Goal: Communication & Community: Share content

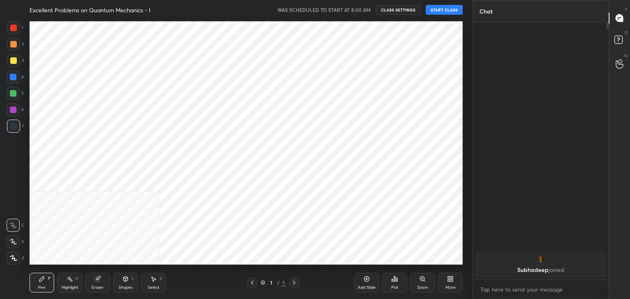
scroll to position [274, 133]
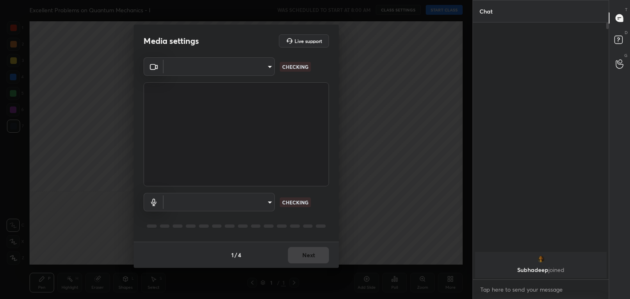
type input "a9fd4f38f379304b0caa4a79f2b732e989e7111bbf315c9f921f4749fc2d4ba3"
type input "default"
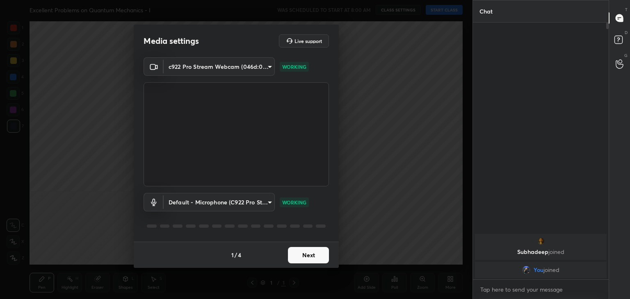
click at [309, 253] on button "Next" at bounding box center [308, 255] width 41 height 16
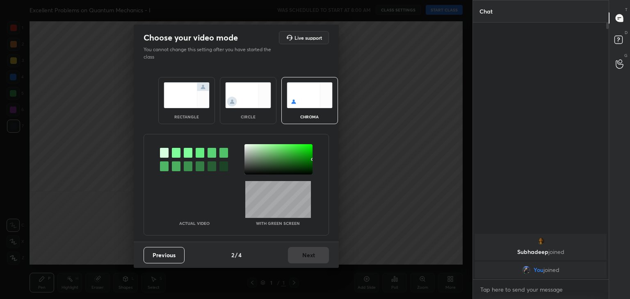
click at [249, 99] on img at bounding box center [248, 95] width 46 height 26
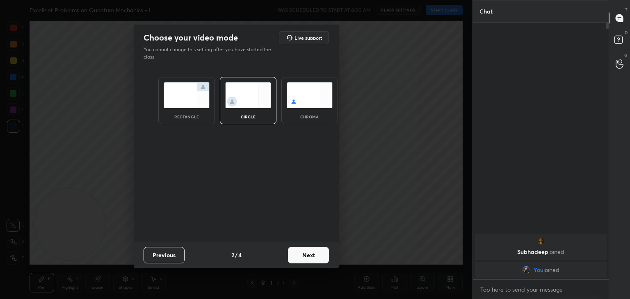
click at [313, 256] on button "Next" at bounding box center [308, 255] width 41 height 16
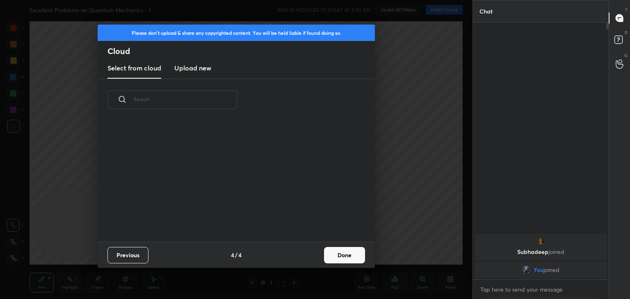
click at [323, 255] on div "Previous 4 / 4 Done" at bounding box center [236, 255] width 277 height 26
click at [342, 257] on button "Done" at bounding box center [344, 255] width 41 height 16
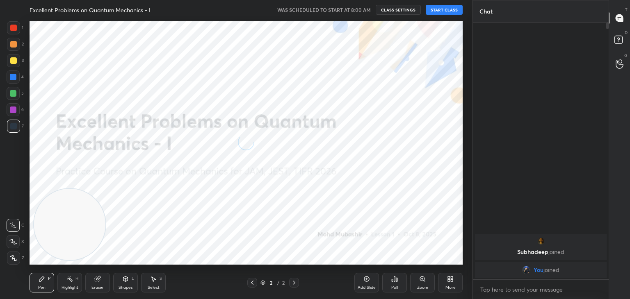
click at [11, 244] on icon at bounding box center [12, 242] width 7 height 6
drag, startPoint x: 82, startPoint y: 219, endPoint x: 428, endPoint y: 41, distance: 388.4
click at [454, 50] on video at bounding box center [425, 57] width 71 height 71
click at [453, 8] on button "START CLASS" at bounding box center [444, 10] width 37 height 10
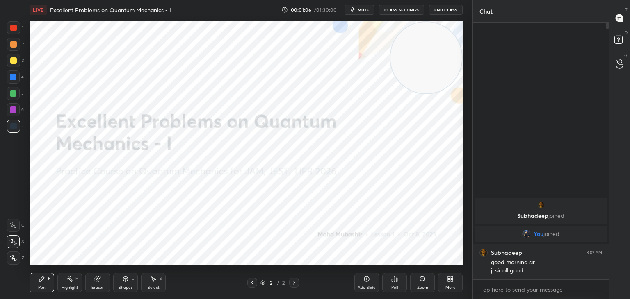
click at [364, 11] on span "mute" at bounding box center [363, 10] width 11 height 6
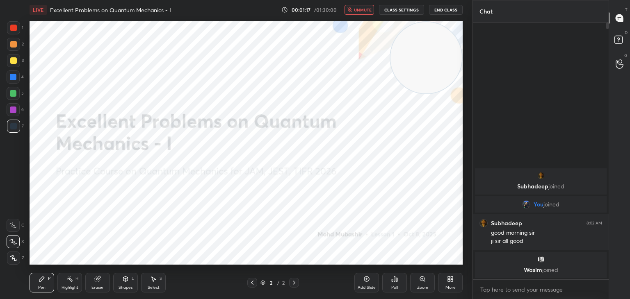
click at [361, 10] on span "unmute" at bounding box center [363, 10] width 18 height 6
drag, startPoint x: 12, startPoint y: 48, endPoint x: 25, endPoint y: 66, distance: 21.7
click at [16, 51] on div "2" at bounding box center [15, 46] width 17 height 16
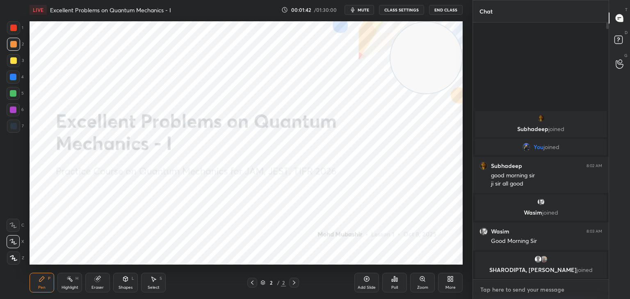
type textarea "x"
click at [522, 292] on textarea at bounding box center [540, 289] width 123 height 13
paste textarea "[URL][DOMAIN_NAME]"
type textarea "[URL][DOMAIN_NAME]"
type textarea "x"
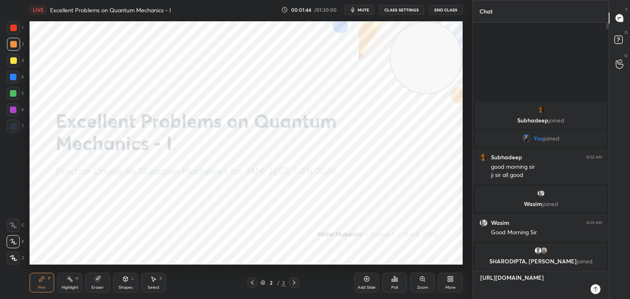
type textarea "[URL][DOMAIN_NAME]"
type textarea "x"
click at [594, 289] on icon at bounding box center [595, 289] width 7 height 7
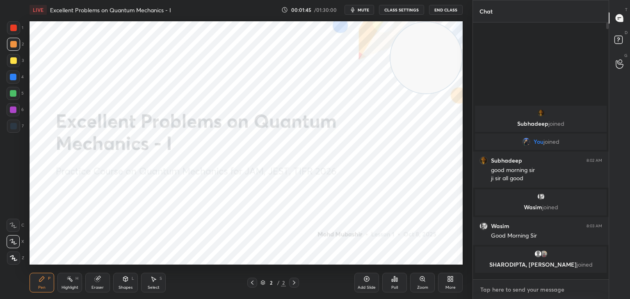
scroll to position [255, 133]
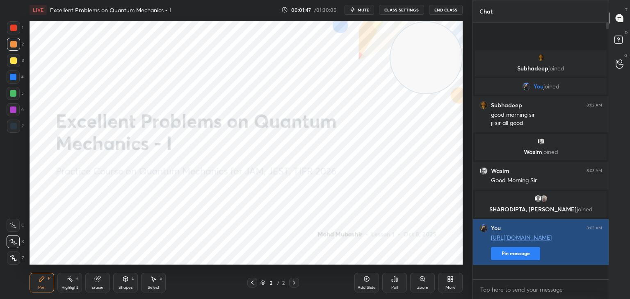
click at [515, 260] on button "Pin message" at bounding box center [515, 253] width 49 height 13
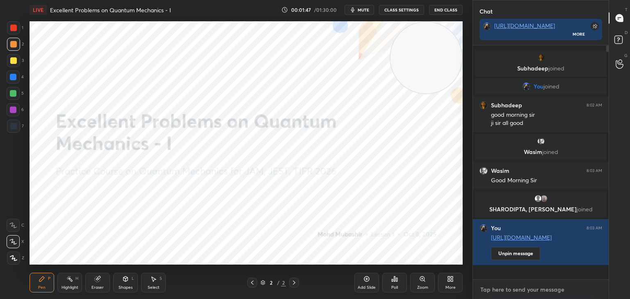
drag, startPoint x: 515, startPoint y: 291, endPoint x: 520, endPoint y: 287, distance: 5.6
click at [515, 291] on textarea at bounding box center [540, 289] width 123 height 13
click at [622, 39] on icon at bounding box center [619, 41] width 15 height 15
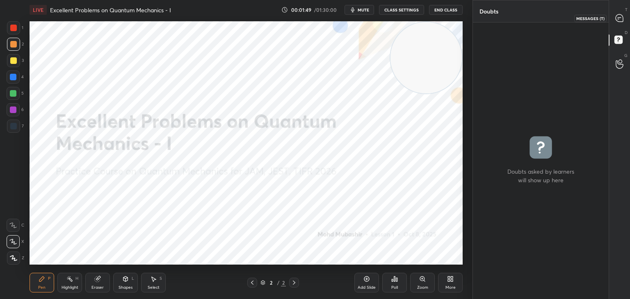
scroll to position [2, 2]
click at [621, 20] on icon at bounding box center [618, 17] width 7 height 7
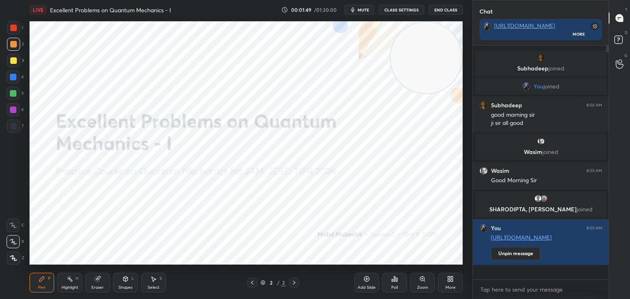
scroll to position [232, 133]
drag, startPoint x: 618, startPoint y: 41, endPoint x: 619, endPoint y: 33, distance: 7.4
click at [618, 39] on rect at bounding box center [618, 40] width 8 height 8
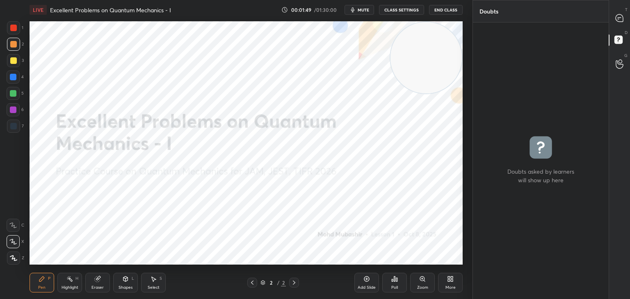
scroll to position [2, 2]
click at [619, 25] on div at bounding box center [619, 18] width 16 height 15
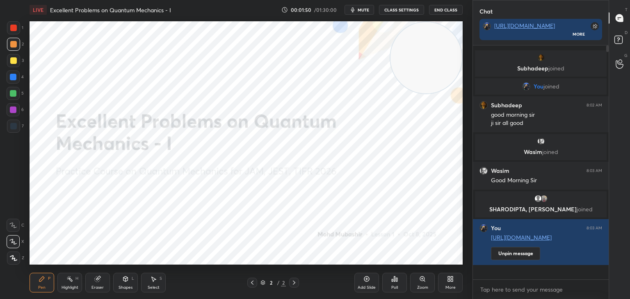
scroll to position [232, 133]
click at [618, 41] on rect at bounding box center [618, 40] width 8 height 8
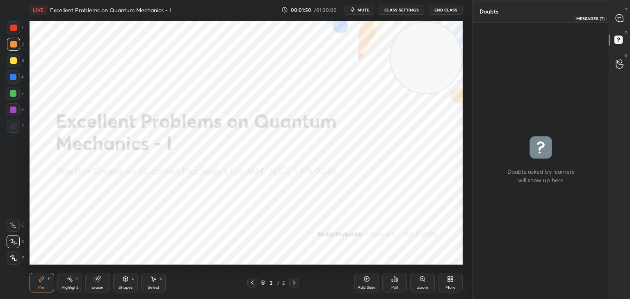
click at [621, 21] on icon at bounding box center [618, 17] width 7 height 7
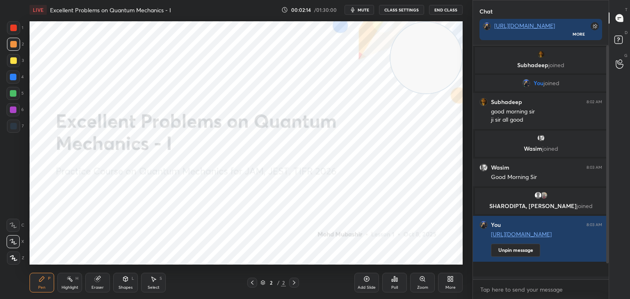
scroll to position [25, 0]
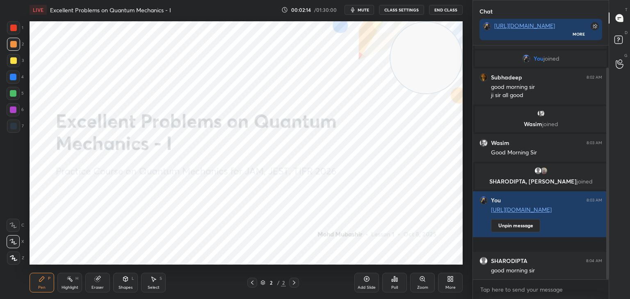
drag, startPoint x: 608, startPoint y: 127, endPoint x: 607, endPoint y: 159, distance: 32.0
click at [609, 158] on div "Chat [URL][DOMAIN_NAME] More [PERSON_NAME] joined You joined [PERSON_NAME] 8:02…" at bounding box center [550, 149] width 157 height 299
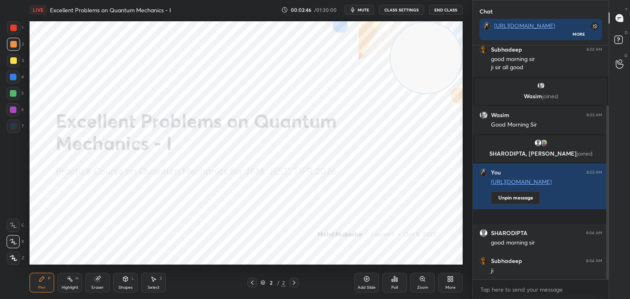
scroll to position [80, 0]
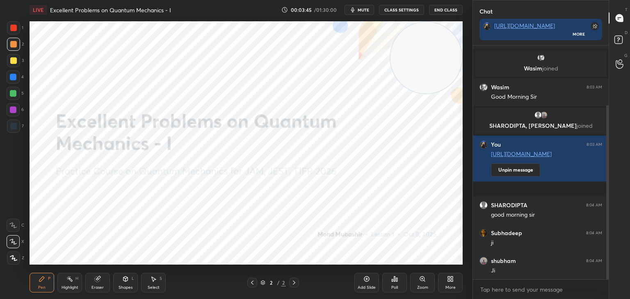
click at [454, 282] on div "More" at bounding box center [450, 283] width 25 height 20
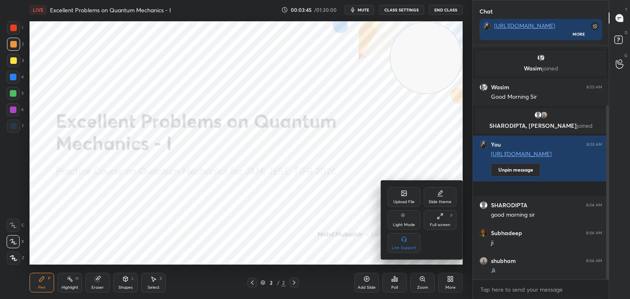
click at [405, 194] on icon at bounding box center [404, 194] width 5 height 3
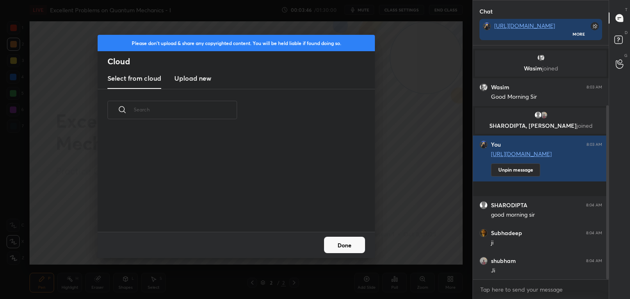
click at [192, 77] on h3 "Upload new" at bounding box center [192, 78] width 37 height 10
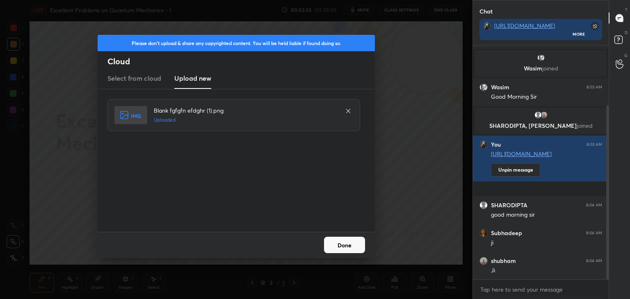
click at [349, 246] on button "Done" at bounding box center [344, 245] width 41 height 16
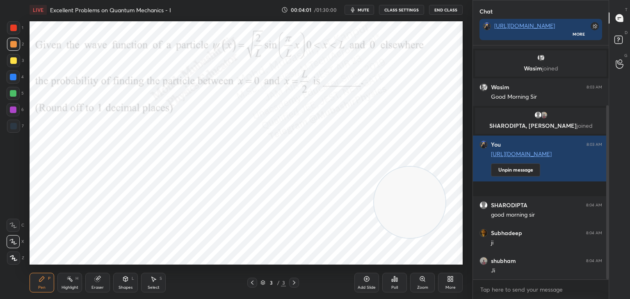
drag, startPoint x: 425, startPoint y: 89, endPoint x: 404, endPoint y: 198, distance: 111.1
click at [405, 204] on video at bounding box center [409, 202] width 71 height 71
drag, startPoint x: 402, startPoint y: 202, endPoint x: 77, endPoint y: 205, distance: 325.2
click at [77, 227] on video at bounding box center [86, 210] width 71 height 71
drag, startPoint x: 74, startPoint y: 227, endPoint x: 39, endPoint y: 239, distance: 36.4
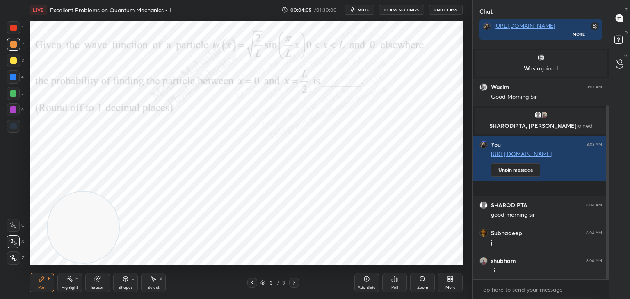
click at [48, 239] on video at bounding box center [83, 227] width 71 height 71
click at [62, 285] on div "Highlight H" at bounding box center [69, 283] width 25 height 20
drag, startPoint x: 65, startPoint y: 237, endPoint x: 32, endPoint y: 284, distance: 57.6
click at [38, 260] on video at bounding box center [65, 228] width 71 height 71
click at [39, 283] on icon at bounding box center [42, 279] width 7 height 7
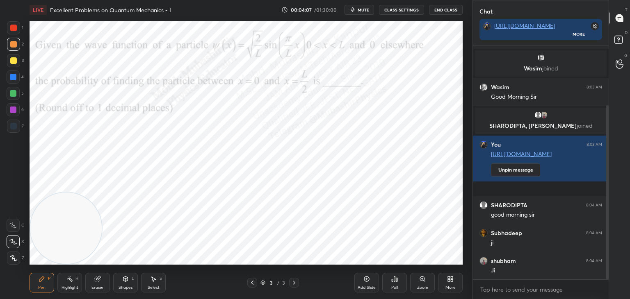
click at [68, 285] on div "Highlight H" at bounding box center [69, 283] width 25 height 20
click at [364, 9] on span "mute" at bounding box center [363, 10] width 11 height 6
click at [355, 11] on span "unmute" at bounding box center [363, 10] width 18 height 6
click at [361, 9] on span "mute" at bounding box center [363, 10] width 11 height 6
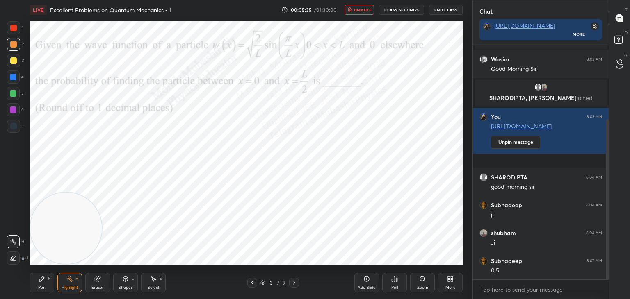
click at [365, 9] on span "unmute" at bounding box center [363, 10] width 18 height 6
drag, startPoint x: 61, startPoint y: 222, endPoint x: 414, endPoint y: 260, distance: 354.6
click at [435, 263] on div "LIVE Excellent Problems on Quantum Mechanics - I 00:05:37 / 01:30:00 mute CLASS…" at bounding box center [246, 149] width 440 height 299
drag, startPoint x: 43, startPoint y: 283, endPoint x: 38, endPoint y: 271, distance: 13.0
click at [38, 284] on div "Pen P" at bounding box center [42, 283] width 25 height 20
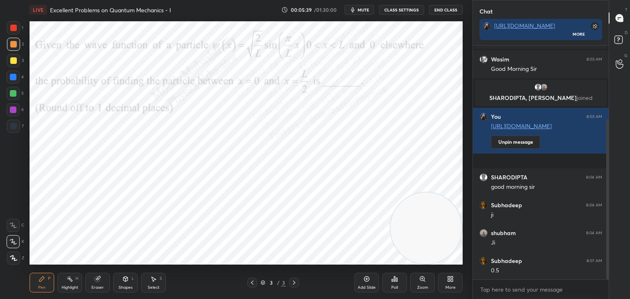
click at [12, 86] on div "4" at bounding box center [15, 79] width 17 height 16
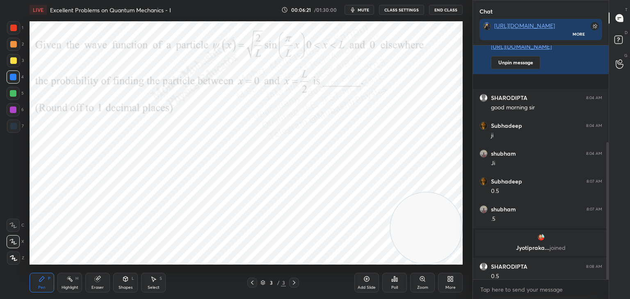
scroll to position [171, 0]
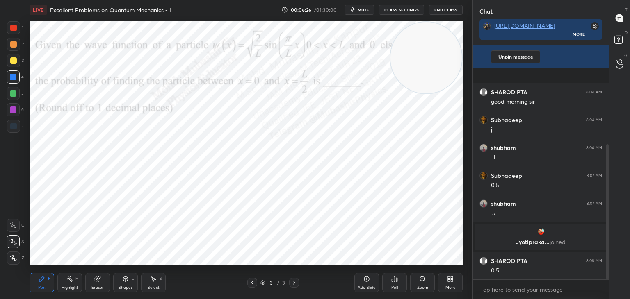
drag, startPoint x: 430, startPoint y: 137, endPoint x: 415, endPoint y: 66, distance: 72.9
click at [437, 50] on video at bounding box center [425, 57] width 71 height 71
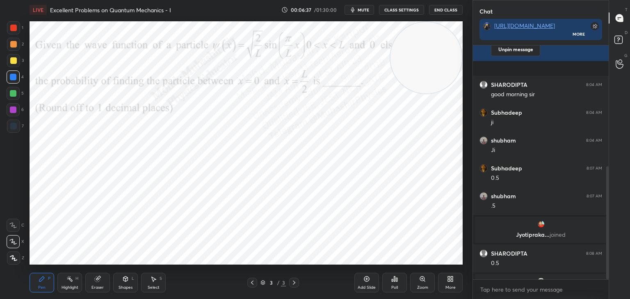
scroll to position [251, 0]
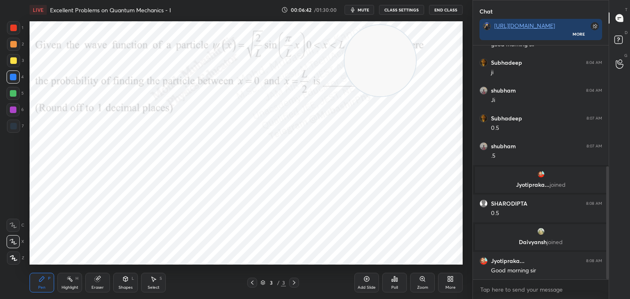
drag, startPoint x: 378, startPoint y: 70, endPoint x: 48, endPoint y: 138, distance: 337.1
click at [344, 96] on video at bounding box center [379, 60] width 71 height 71
click at [16, 110] on div at bounding box center [13, 109] width 13 height 13
click at [64, 287] on div "Highlight" at bounding box center [70, 288] width 17 height 4
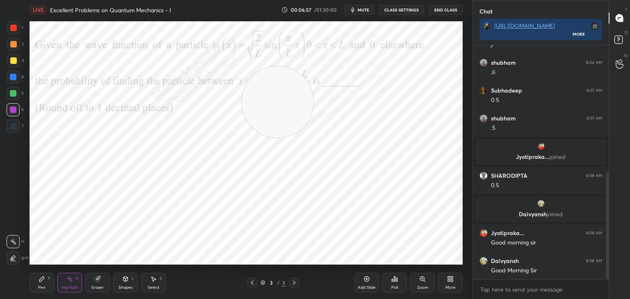
drag, startPoint x: 105, startPoint y: 124, endPoint x: 395, endPoint y: 75, distance: 294.0
click at [313, 96] on video at bounding box center [277, 101] width 71 height 71
drag, startPoint x: 407, startPoint y: 91, endPoint x: 460, endPoint y: 63, distance: 59.8
click at [461, 62] on video at bounding box center [425, 59] width 71 height 71
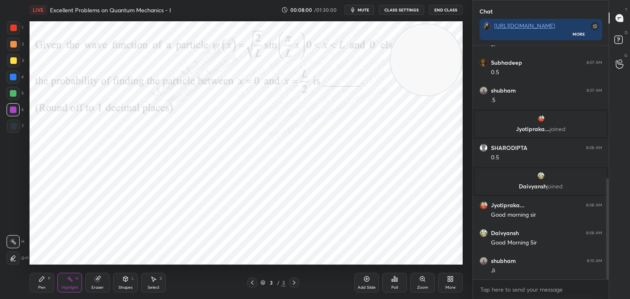
scroll to position [335, 0]
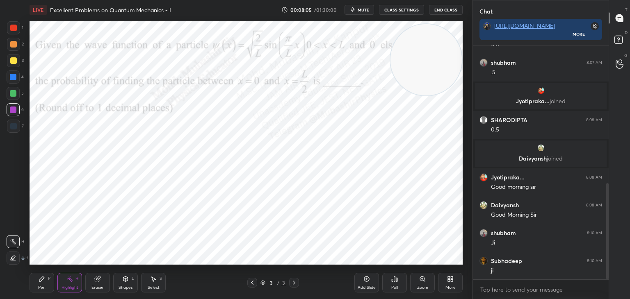
click at [453, 283] on div "More" at bounding box center [450, 283] width 25 height 20
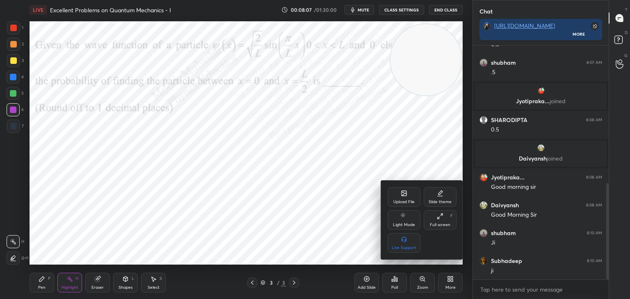
click at [406, 194] on icon at bounding box center [404, 194] width 5 height 3
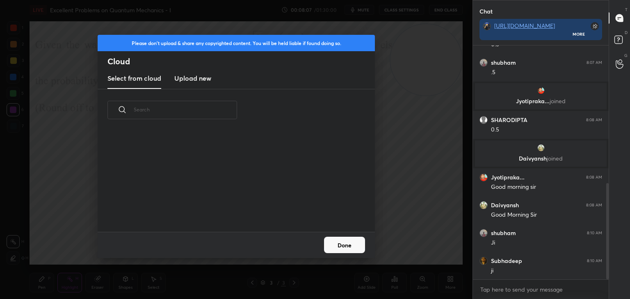
click at [189, 80] on h3 "Upload new" at bounding box center [192, 78] width 37 height 10
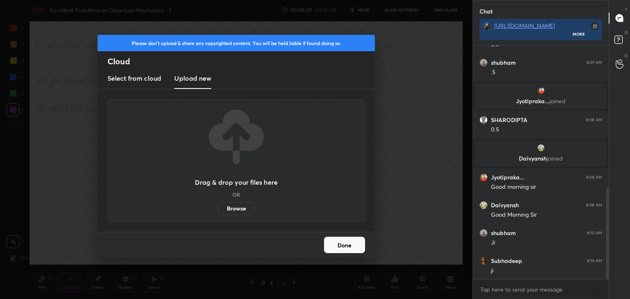
scroll to position [362, 0]
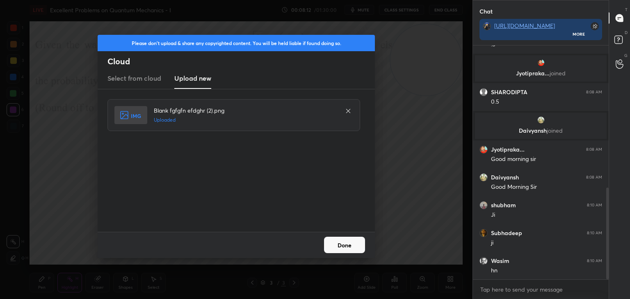
click at [339, 243] on button "Done" at bounding box center [344, 245] width 41 height 16
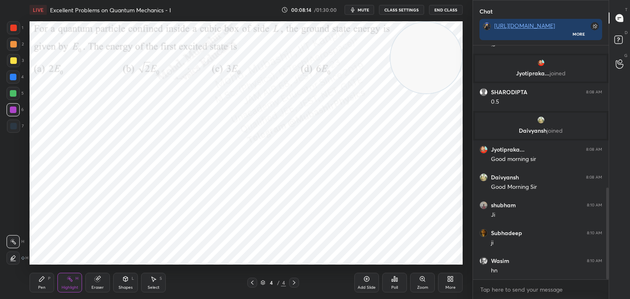
drag, startPoint x: 440, startPoint y: 50, endPoint x: 443, endPoint y: 40, distance: 11.2
click at [442, 42] on video at bounding box center [425, 57] width 71 height 71
drag, startPoint x: 364, startPoint y: 9, endPoint x: 364, endPoint y: 19, distance: 9.4
click at [365, 8] on span "mute" at bounding box center [363, 10] width 11 height 6
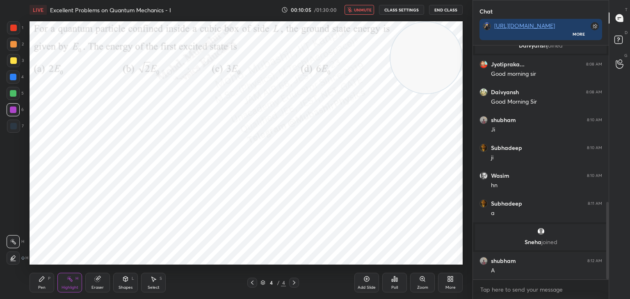
scroll to position [476, 0]
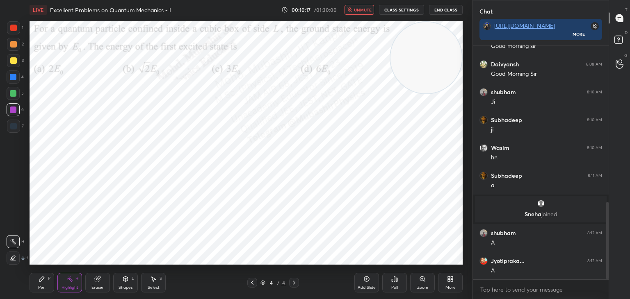
click at [362, 8] on span "unmute" at bounding box center [363, 10] width 18 height 6
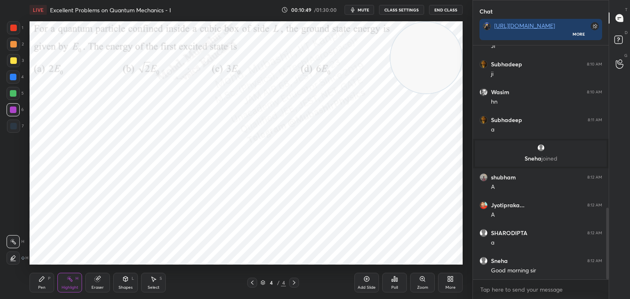
scroll to position [559, 0]
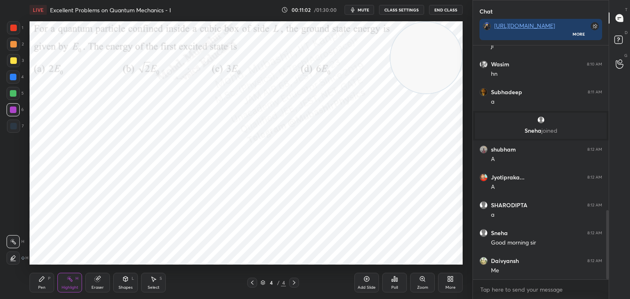
click at [44, 289] on div "Pen" at bounding box center [41, 288] width 7 height 4
click at [15, 62] on div at bounding box center [13, 60] width 7 height 7
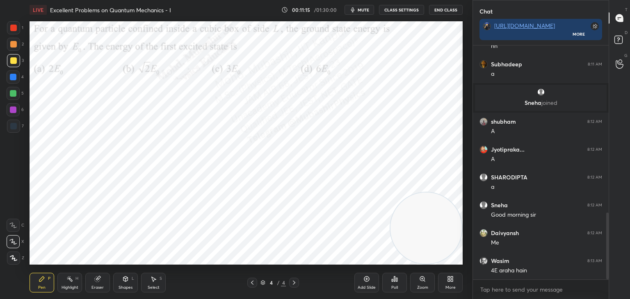
drag, startPoint x: 442, startPoint y: 66, endPoint x: 471, endPoint y: 303, distance: 237.9
click at [471, 0] on html "1 2 3 4 5 6 7 C X Z C X Z E E Erase all H H LIVE Excellent Problems on Quantum …" at bounding box center [315, 0] width 630 height 0
click at [10, 80] on div at bounding box center [13, 77] width 13 height 13
click at [16, 112] on div at bounding box center [13, 110] width 7 height 7
click at [14, 80] on div at bounding box center [13, 77] width 7 height 7
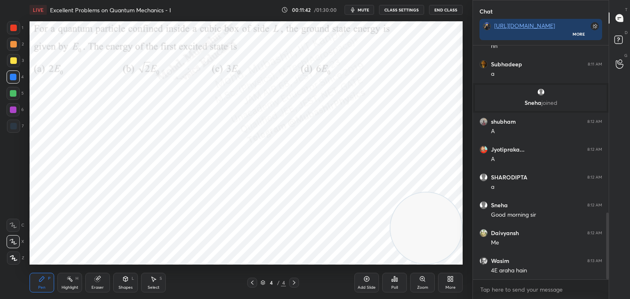
click at [11, 93] on div at bounding box center [13, 93] width 7 height 7
click at [154, 285] on div "Select S" at bounding box center [153, 283] width 25 height 20
drag, startPoint x: 262, startPoint y: 120, endPoint x: 303, endPoint y: 128, distance: 40.9
click at [309, 128] on div "0 ° Undo Copy Duplicate Duplicate to new slide Delete" at bounding box center [246, 143] width 433 height 244
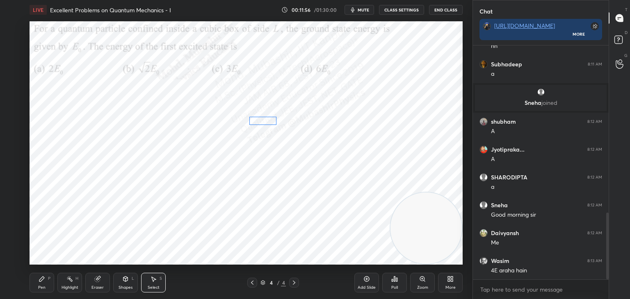
drag, startPoint x: 280, startPoint y: 122, endPoint x: 271, endPoint y: 122, distance: 9.4
click at [269, 122] on div "0 ° Undo Copy Duplicate Duplicate to new slide Delete" at bounding box center [246, 143] width 433 height 244
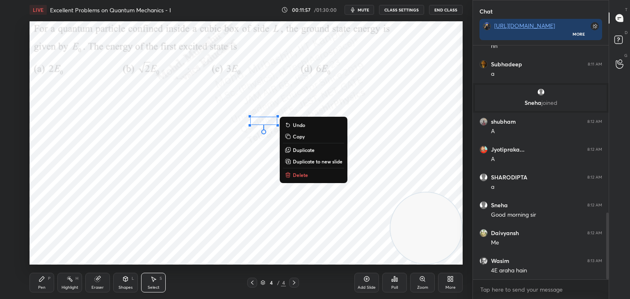
click at [33, 283] on div "Pen P" at bounding box center [42, 283] width 25 height 20
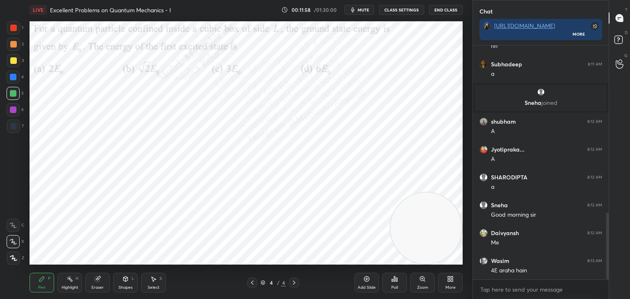
drag, startPoint x: 13, startPoint y: 78, endPoint x: 25, endPoint y: 85, distance: 13.6
click at [13, 82] on div at bounding box center [13, 77] width 13 height 13
drag, startPoint x: 11, startPoint y: 97, endPoint x: 18, endPoint y: 102, distance: 8.3
click at [13, 98] on div at bounding box center [13, 93] width 13 height 13
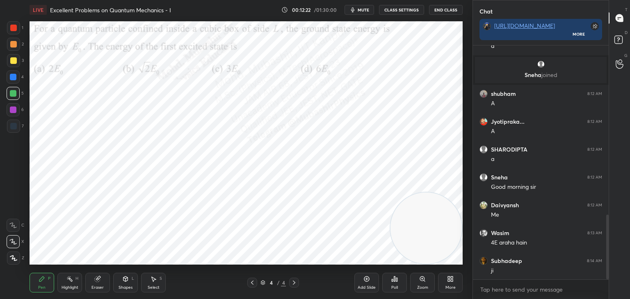
drag, startPoint x: 12, startPoint y: 111, endPoint x: 25, endPoint y: 122, distance: 17.1
click at [13, 111] on div at bounding box center [13, 110] width 7 height 7
drag, startPoint x: 11, startPoint y: 78, endPoint x: 28, endPoint y: 101, distance: 28.2
click at [11, 78] on div at bounding box center [13, 77] width 7 height 7
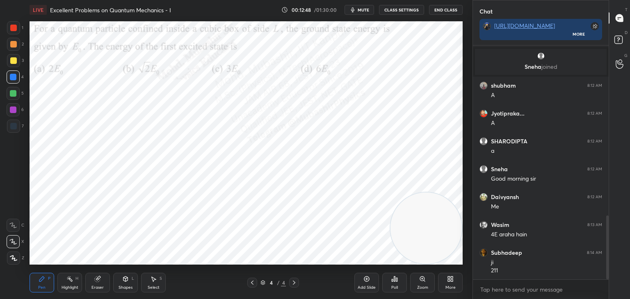
click at [13, 46] on div at bounding box center [13, 44] width 7 height 7
drag, startPoint x: 12, startPoint y: 63, endPoint x: 17, endPoint y: 64, distance: 5.1
click at [13, 63] on div at bounding box center [13, 60] width 7 height 7
drag, startPoint x: 62, startPoint y: 282, endPoint x: 74, endPoint y: 281, distance: 12.0
click at [61, 283] on div "Highlight H" at bounding box center [69, 283] width 25 height 20
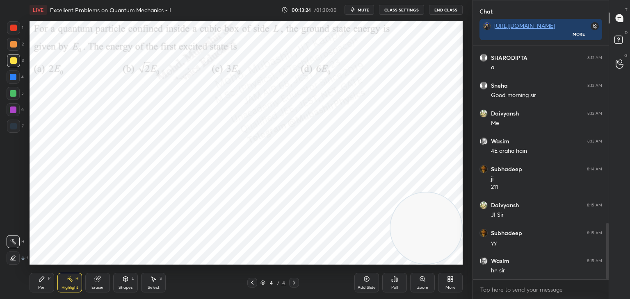
scroll to position [735, 0]
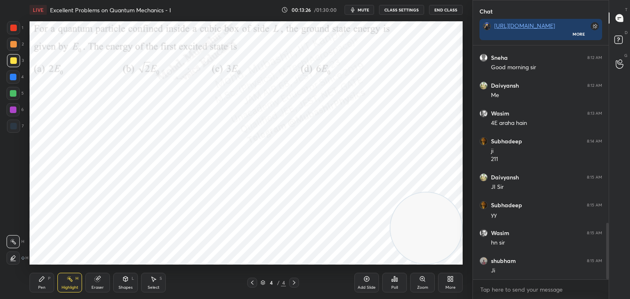
click at [450, 281] on icon at bounding box center [450, 279] width 7 height 7
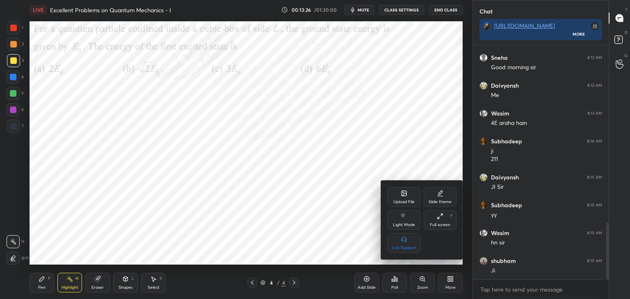
drag, startPoint x: 399, startPoint y: 189, endPoint x: 396, endPoint y: 194, distance: 5.9
click at [396, 194] on div "Upload File" at bounding box center [403, 197] width 33 height 20
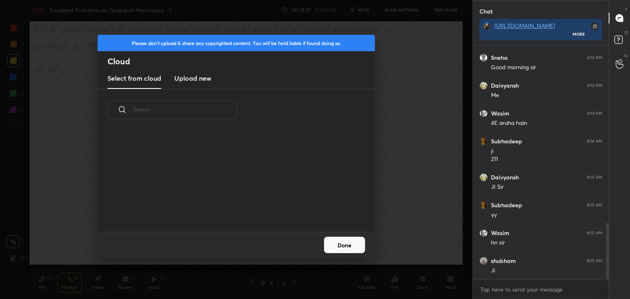
click at [200, 79] on h3 "Upload new" at bounding box center [192, 78] width 37 height 10
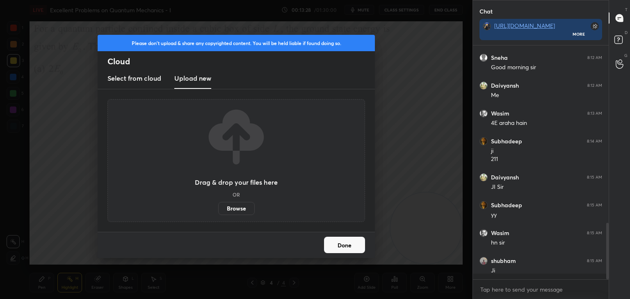
scroll to position [2, 2]
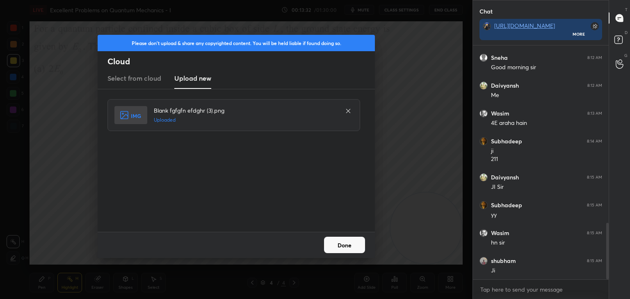
click at [350, 245] on button "Done" at bounding box center [344, 245] width 41 height 16
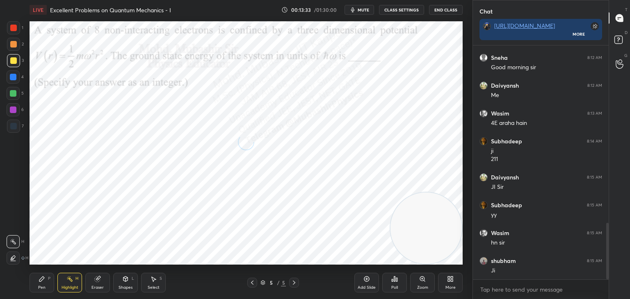
click at [362, 10] on span "mute" at bounding box center [363, 10] width 11 height 6
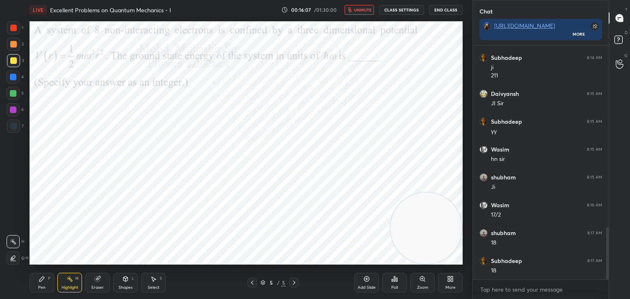
click at [360, 12] on button "unmute" at bounding box center [359, 10] width 30 height 10
click at [52, 281] on div "Pen P" at bounding box center [42, 283] width 25 height 20
click at [15, 77] on div at bounding box center [13, 77] width 7 height 7
click at [74, 284] on div "Highlight H" at bounding box center [69, 283] width 25 height 20
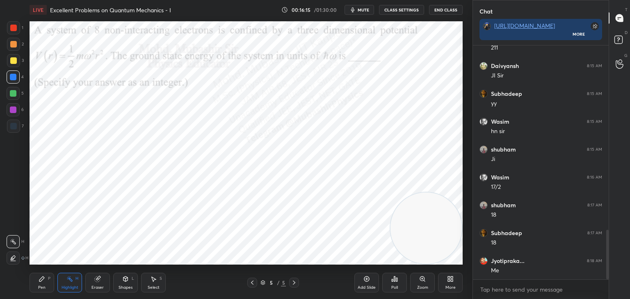
scroll to position [874, 0]
click at [43, 282] on div "Pen P" at bounding box center [42, 283] width 25 height 20
drag, startPoint x: 13, startPoint y: 63, endPoint x: 22, endPoint y: 60, distance: 9.1
click at [13, 62] on div at bounding box center [13, 60] width 7 height 7
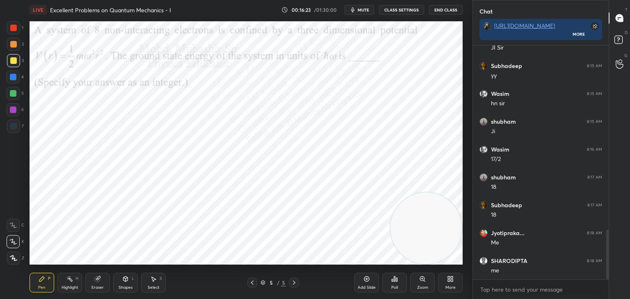
click at [13, 80] on div at bounding box center [13, 77] width 7 height 7
click at [15, 94] on div at bounding box center [13, 93] width 7 height 7
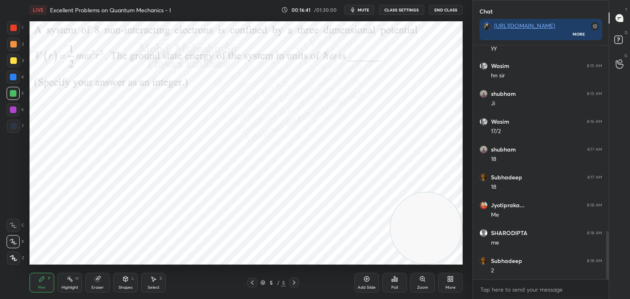
drag, startPoint x: 12, startPoint y: 43, endPoint x: 27, endPoint y: 53, distance: 17.6
click at [14, 46] on div at bounding box center [13, 44] width 7 height 7
drag, startPoint x: 396, startPoint y: 219, endPoint x: 8, endPoint y: 145, distance: 395.3
click at [0, 181] on div "1 2 3 4 5 6 7 C X Z C X Z E E Erase all H H LIVE Excellent Problems on Quantum …" at bounding box center [233, 149] width 466 height 299
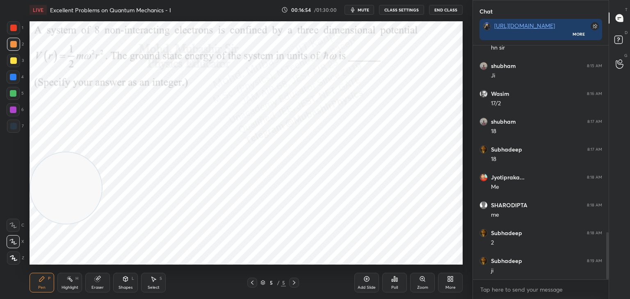
click at [14, 116] on div at bounding box center [13, 109] width 13 height 13
click at [12, 83] on div at bounding box center [13, 77] width 13 height 13
click at [67, 287] on div "Highlight" at bounding box center [70, 288] width 17 height 4
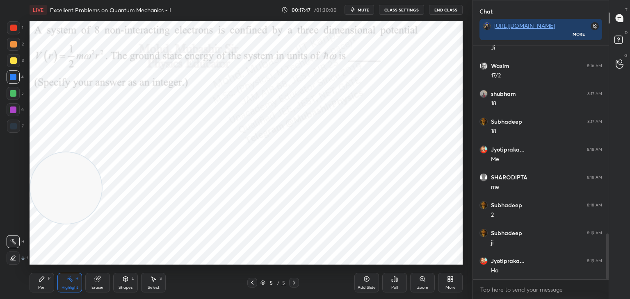
scroll to position [986, 0]
click at [159, 283] on div "Select S" at bounding box center [153, 283] width 25 height 20
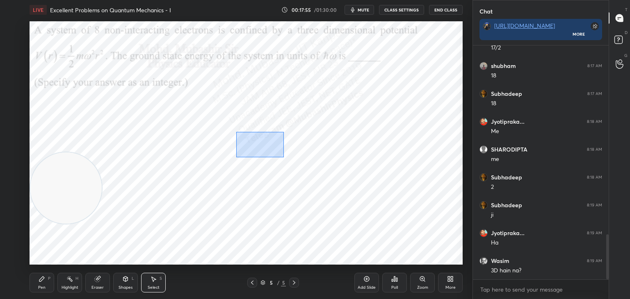
drag, startPoint x: 236, startPoint y: 132, endPoint x: 292, endPoint y: 161, distance: 63.1
click at [282, 157] on div "0 ° Undo Copy Duplicate Duplicate to new slide Delete" at bounding box center [246, 143] width 433 height 244
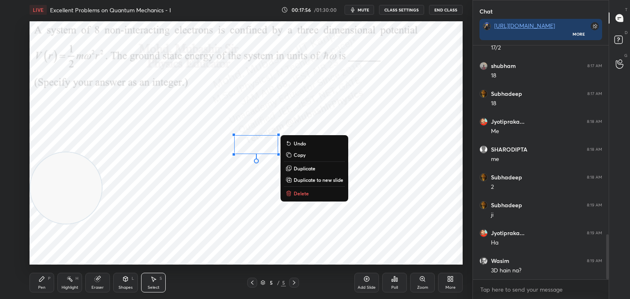
drag, startPoint x: 298, startPoint y: 189, endPoint x: 262, endPoint y: 185, distance: 36.0
click at [297, 189] on button "Delete" at bounding box center [314, 194] width 61 height 10
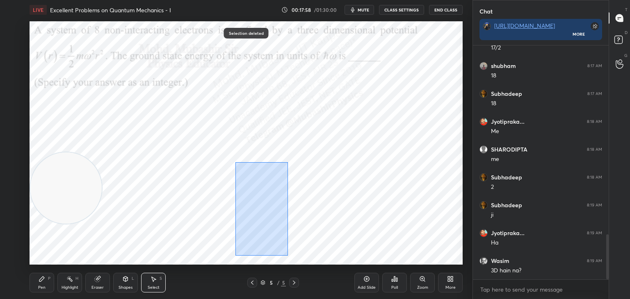
drag, startPoint x: 268, startPoint y: 194, endPoint x: 287, endPoint y: 255, distance: 64.1
click at [288, 256] on div "0 ° Undo Copy Duplicate Duplicate to new slide Delete" at bounding box center [246, 143] width 433 height 244
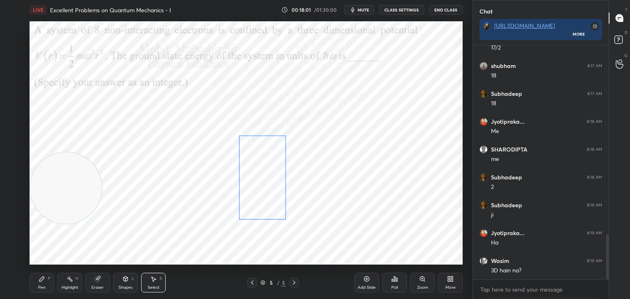
drag, startPoint x: 271, startPoint y: 219, endPoint x: 271, endPoint y: 189, distance: 29.1
click at [271, 189] on div "0 ° Undo Copy Duplicate Duplicate to new slide Delete" at bounding box center [246, 143] width 433 height 244
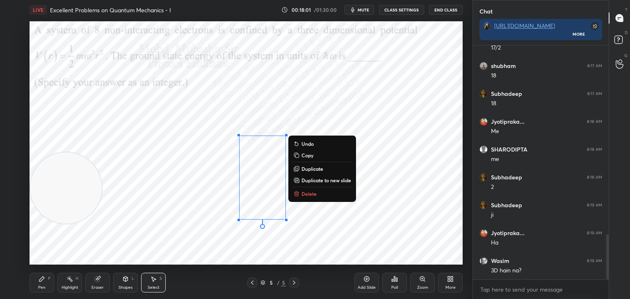
click at [40, 281] on icon at bounding box center [41, 279] width 5 height 5
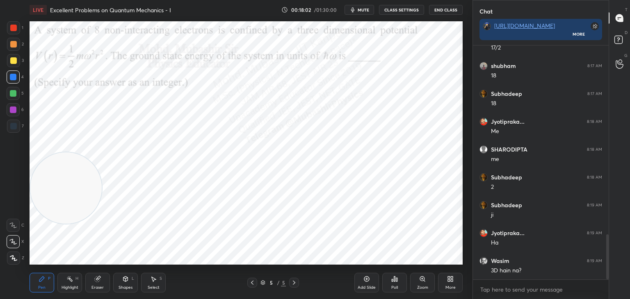
drag, startPoint x: 14, startPoint y: 112, endPoint x: 97, endPoint y: 186, distance: 111.6
click at [13, 109] on div at bounding box center [13, 110] width 7 height 7
click at [155, 285] on div "Select S" at bounding box center [153, 283] width 25 height 20
drag, startPoint x: 232, startPoint y: 98, endPoint x: 233, endPoint y: 119, distance: 21.4
click at [233, 119] on div "0 ° Undo Copy Duplicate Duplicate to new slide Delete" at bounding box center [246, 143] width 433 height 244
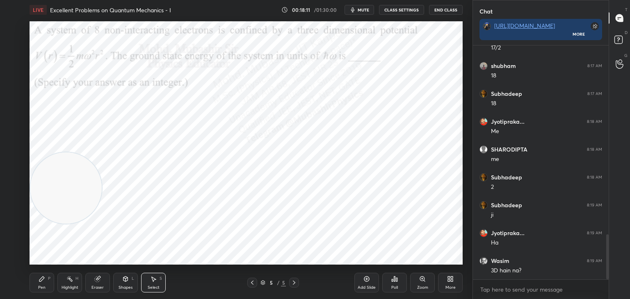
scroll to position [1014, 0]
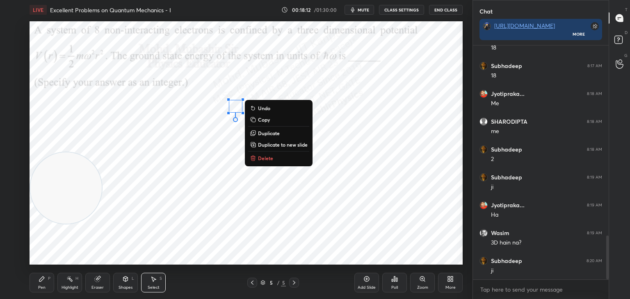
click at [260, 156] on p "Delete" at bounding box center [265, 158] width 15 height 7
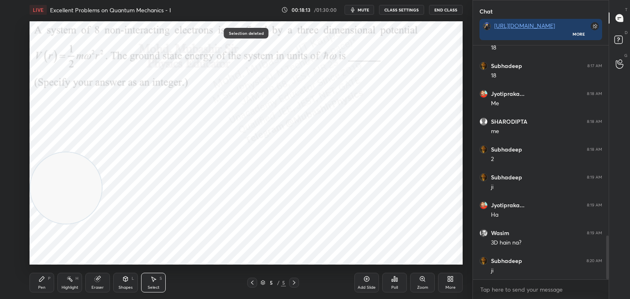
click at [44, 285] on div "Pen P" at bounding box center [42, 283] width 25 height 20
drag, startPoint x: 15, startPoint y: 42, endPoint x: 19, endPoint y: 44, distance: 4.8
click at [15, 43] on div at bounding box center [13, 44] width 7 height 7
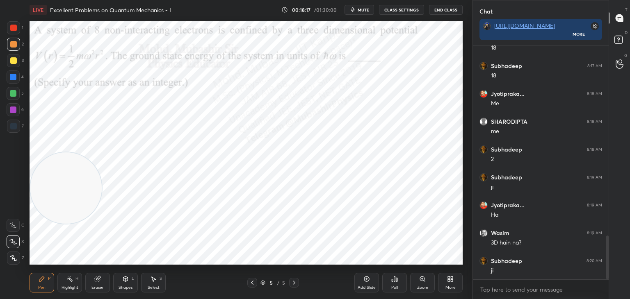
click at [74, 281] on div "Highlight H" at bounding box center [69, 283] width 25 height 20
click at [36, 286] on div "Pen P" at bounding box center [42, 283] width 25 height 20
drag, startPoint x: 13, startPoint y: 74, endPoint x: 16, endPoint y: 82, distance: 8.5
click at [13, 76] on div at bounding box center [13, 77] width 7 height 7
click at [449, 280] on icon at bounding box center [449, 281] width 2 height 2
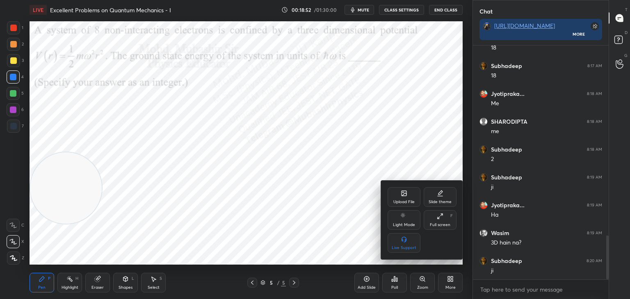
click at [404, 194] on icon at bounding box center [404, 194] width 5 height 3
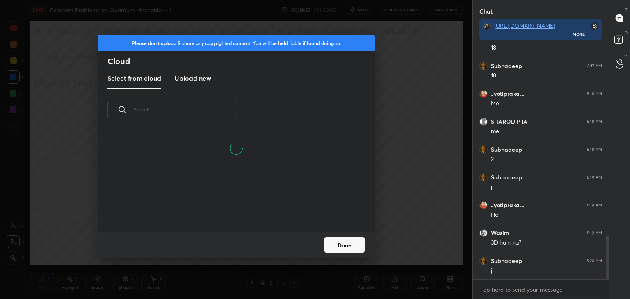
click at [196, 82] on h3 "Upload new" at bounding box center [192, 78] width 37 height 10
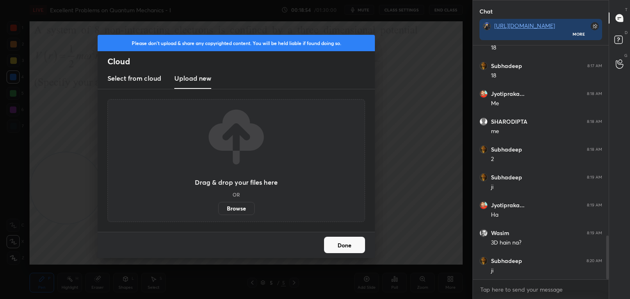
click at [233, 210] on label "Browse" at bounding box center [236, 208] width 36 height 13
click at [218, 210] on input "Browse" at bounding box center [218, 208] width 0 height 13
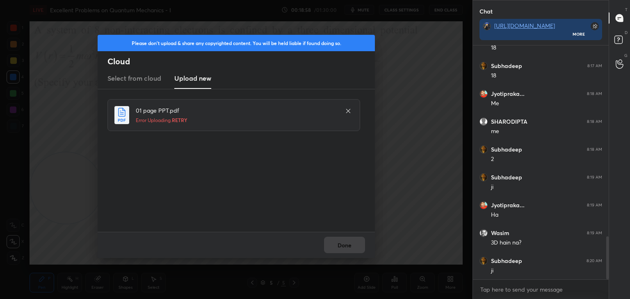
scroll to position [1041, 0]
click at [187, 118] on span "RETRY" at bounding box center [180, 120] width 16 height 7
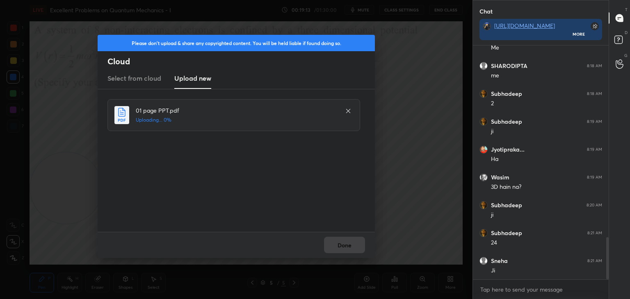
click at [350, 111] on icon at bounding box center [348, 111] width 7 height 7
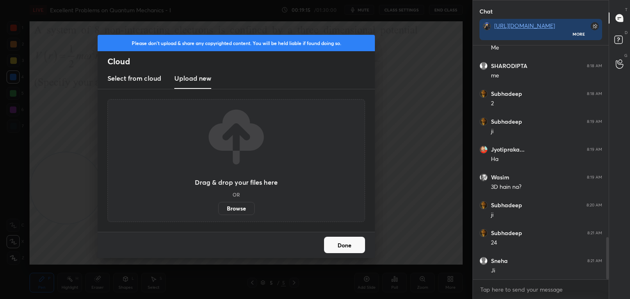
click at [246, 206] on label "Browse" at bounding box center [236, 208] width 36 height 13
click at [218, 206] on input "Browse" at bounding box center [218, 208] width 0 height 13
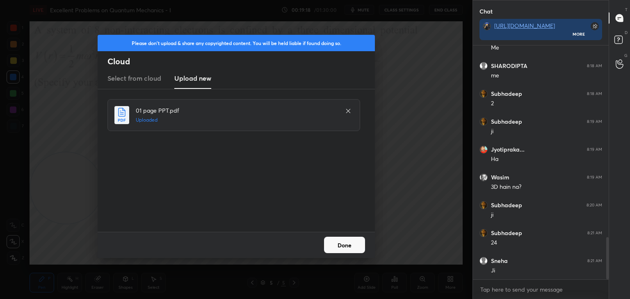
drag, startPoint x: 341, startPoint y: 248, endPoint x: 336, endPoint y: 242, distance: 7.6
click at [340, 248] on button "Done" at bounding box center [344, 245] width 41 height 16
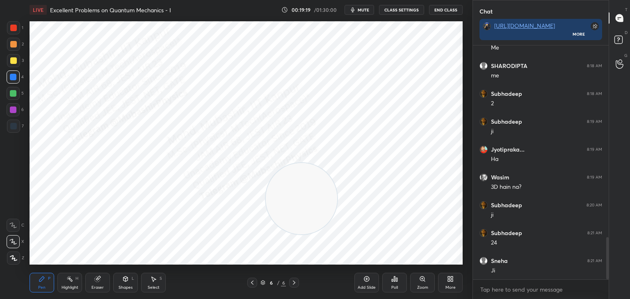
drag, startPoint x: 133, startPoint y: 192, endPoint x: 444, endPoint y: 223, distance: 312.8
click at [469, 238] on div "1 2 3 4 5 6 7 C X Z C X Z E E Erase all H H LIVE Excellent Problems on Quantum …" at bounding box center [236, 149] width 472 height 299
click at [14, 112] on div at bounding box center [13, 110] width 7 height 7
click at [155, 279] on icon at bounding box center [154, 279] width 5 height 5
drag, startPoint x: 50, startPoint y: 134, endPoint x: 165, endPoint y: 171, distance: 120.8
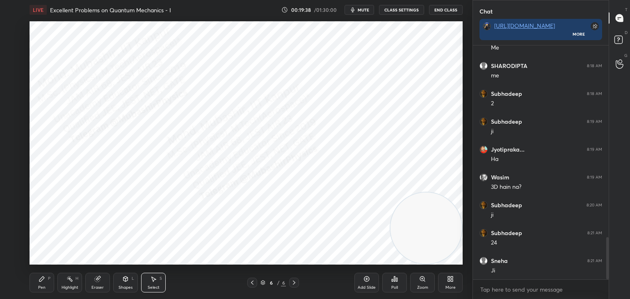
click at [165, 171] on div "0 ° Undo Copy Duplicate Duplicate to new slide Delete" at bounding box center [246, 143] width 433 height 244
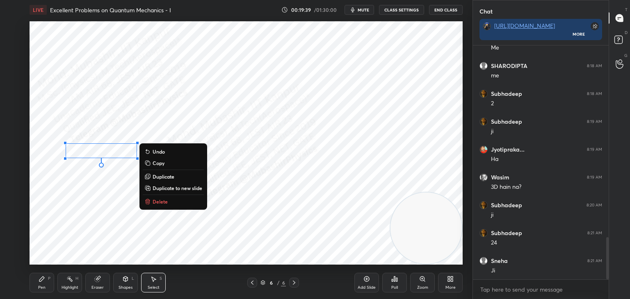
drag, startPoint x: 114, startPoint y: 151, endPoint x: 113, endPoint y: 170, distance: 18.5
click at [113, 170] on div "0 ° Undo Copy Duplicate Duplicate to new slide Delete" at bounding box center [246, 143] width 433 height 244
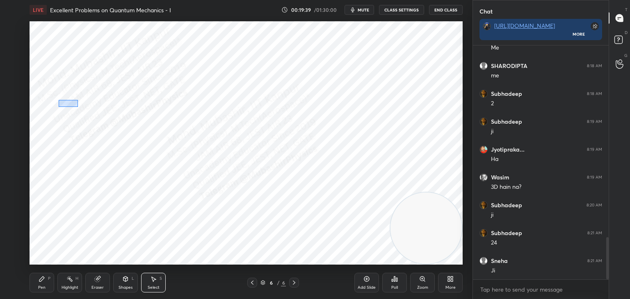
drag, startPoint x: 59, startPoint y: 100, endPoint x: 115, endPoint y: 122, distance: 60.1
click at [152, 127] on div "0 ° Undo Copy Duplicate Duplicate to new slide Delete" at bounding box center [246, 143] width 433 height 244
drag, startPoint x: 113, startPoint y: 117, endPoint x: 110, endPoint y: 128, distance: 11.8
click at [110, 128] on div "0 ° Undo Copy Duplicate Duplicate to new slide Delete" at bounding box center [246, 143] width 433 height 244
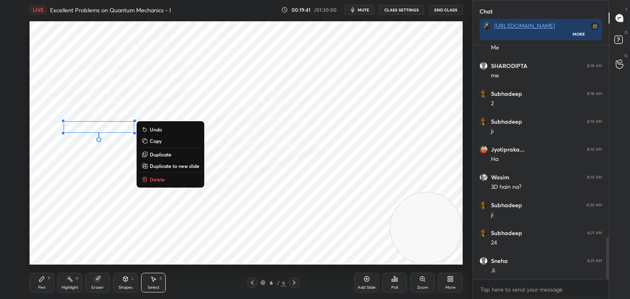
click at [40, 289] on div "Pen" at bounding box center [41, 288] width 7 height 4
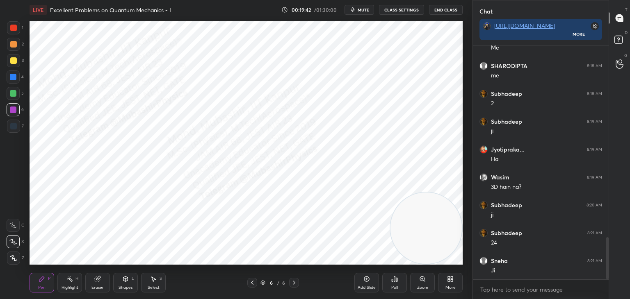
drag, startPoint x: 13, startPoint y: 46, endPoint x: 19, endPoint y: 47, distance: 6.6
click at [14, 46] on div at bounding box center [13, 44] width 7 height 7
drag, startPoint x: 9, startPoint y: 94, endPoint x: 15, endPoint y: 92, distance: 6.9
click at [10, 94] on div at bounding box center [13, 93] width 13 height 13
drag, startPoint x: 152, startPoint y: 276, endPoint x: 154, endPoint y: 267, distance: 9.2
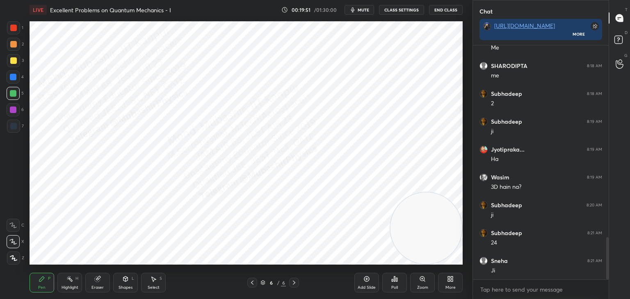
click at [153, 276] on div "Select S" at bounding box center [153, 283] width 25 height 20
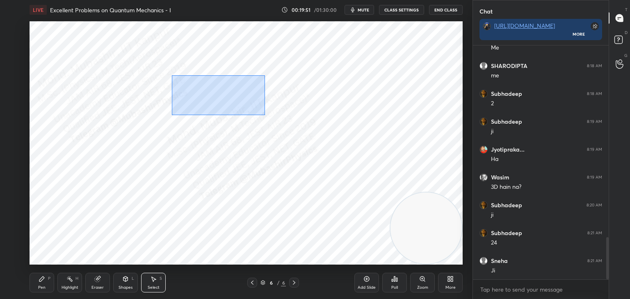
drag, startPoint x: 172, startPoint y: 76, endPoint x: 256, endPoint y: 111, distance: 91.0
click at [263, 114] on div "0 ° Undo Copy Duplicate Duplicate to new slide Delete" at bounding box center [246, 143] width 433 height 244
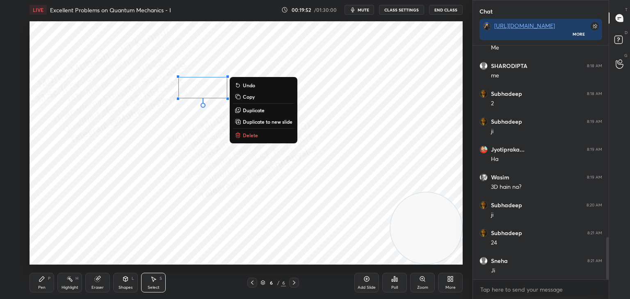
click at [257, 112] on p "Duplicate" at bounding box center [254, 110] width 22 height 7
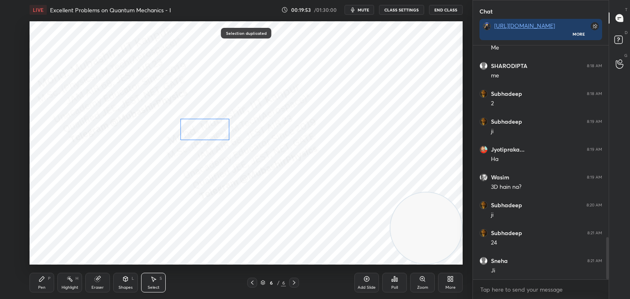
drag, startPoint x: 219, startPoint y: 98, endPoint x: 212, endPoint y: 130, distance: 32.9
click at [212, 130] on div "0 ° Undo Copy Duplicate Duplicate to new slide Delete" at bounding box center [246, 143] width 433 height 244
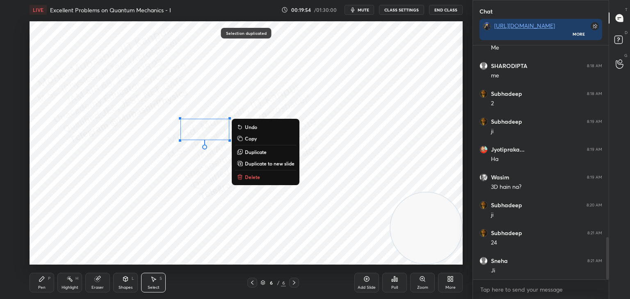
click at [254, 152] on p "Duplicate" at bounding box center [256, 152] width 22 height 7
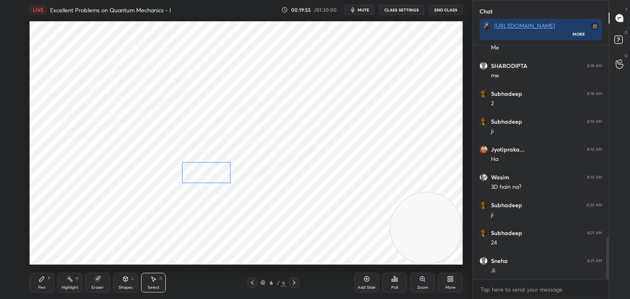
drag, startPoint x: 212, startPoint y: 155, endPoint x: 213, endPoint y: 173, distance: 18.1
click at [208, 173] on div "0 ° Undo Copy Duplicate Duplicate to new slide Delete" at bounding box center [246, 143] width 433 height 244
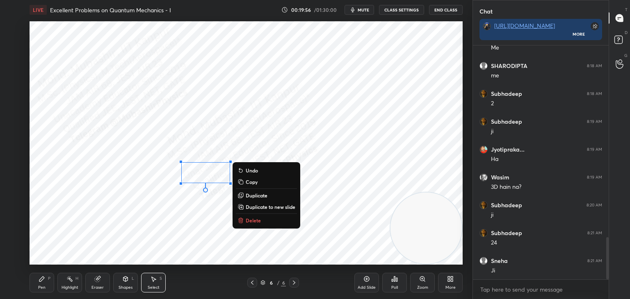
click at [46, 280] on div "Pen P" at bounding box center [42, 283] width 25 height 20
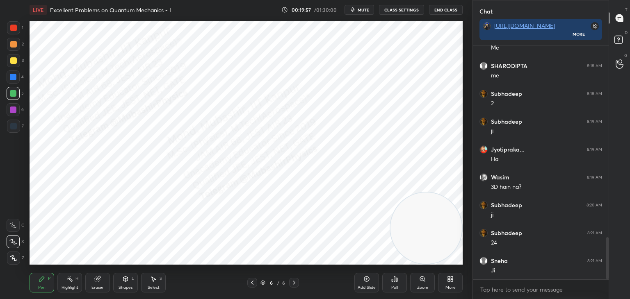
click at [7, 78] on div at bounding box center [13, 77] width 13 height 13
click at [14, 26] on div at bounding box center [13, 27] width 13 height 13
click at [71, 281] on icon at bounding box center [69, 279] width 7 height 7
click at [250, 281] on icon at bounding box center [252, 283] width 7 height 7
drag, startPoint x: 427, startPoint y: 221, endPoint x: 67, endPoint y: 204, distance: 360.0
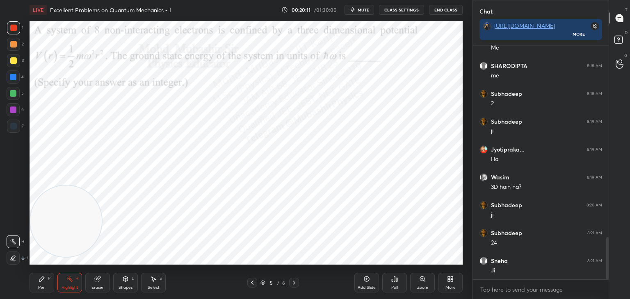
click at [56, 211] on video at bounding box center [65, 221] width 71 height 71
click at [41, 287] on div "Pen" at bounding box center [41, 288] width 7 height 4
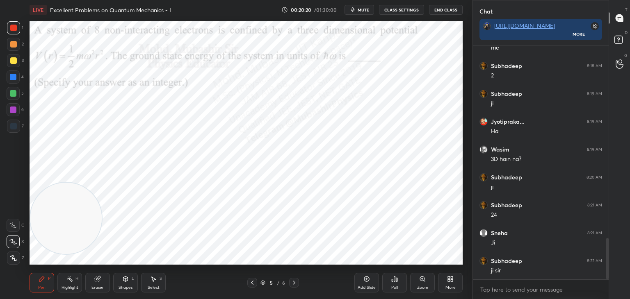
scroll to position [1125, 0]
drag, startPoint x: 66, startPoint y: 278, endPoint x: 86, endPoint y: 265, distance: 23.3
click at [66, 279] on div "Highlight H" at bounding box center [69, 283] width 25 height 20
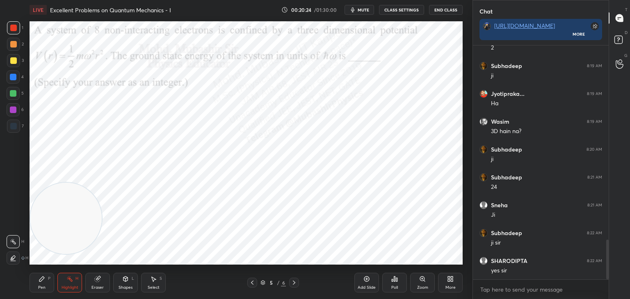
scroll to position [1153, 0]
drag, startPoint x: 294, startPoint y: 283, endPoint x: 313, endPoint y: 284, distance: 19.7
click at [294, 283] on icon at bounding box center [294, 283] width 7 height 7
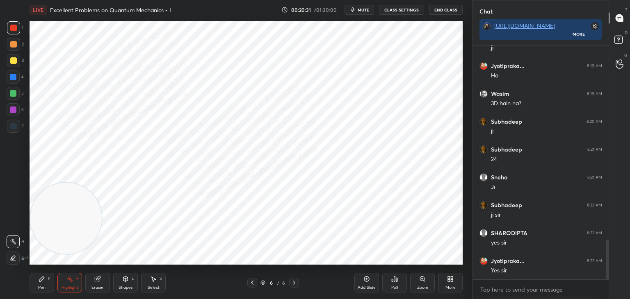
click at [450, 284] on div "More" at bounding box center [450, 283] width 25 height 20
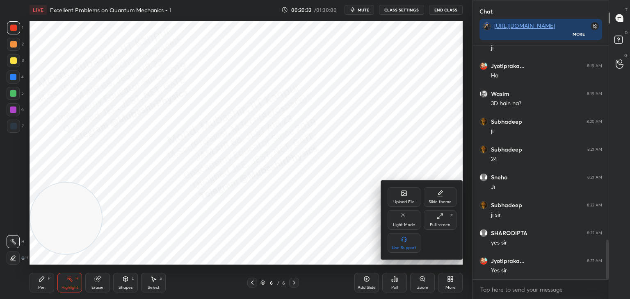
click at [400, 200] on div "Upload File" at bounding box center [403, 202] width 21 height 4
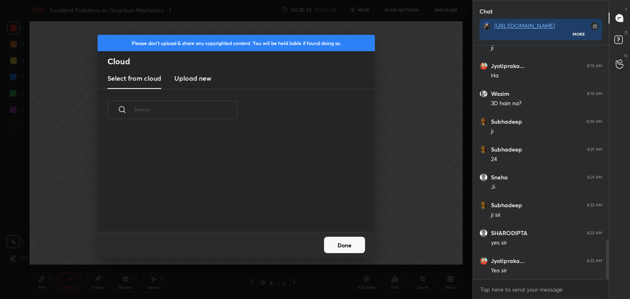
scroll to position [101, 263]
click at [198, 77] on h3 "Upload new" at bounding box center [192, 78] width 37 height 10
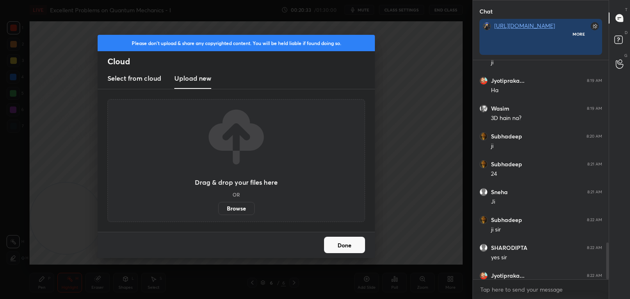
scroll to position [2, 2]
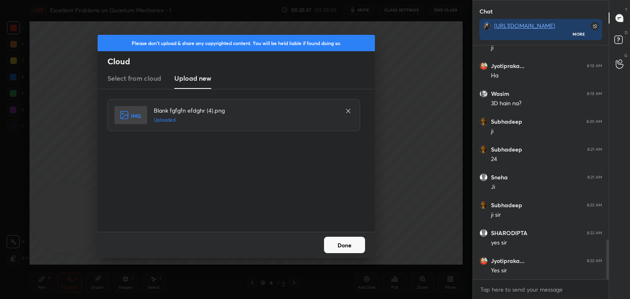
click at [340, 245] on button "Done" at bounding box center [344, 245] width 41 height 16
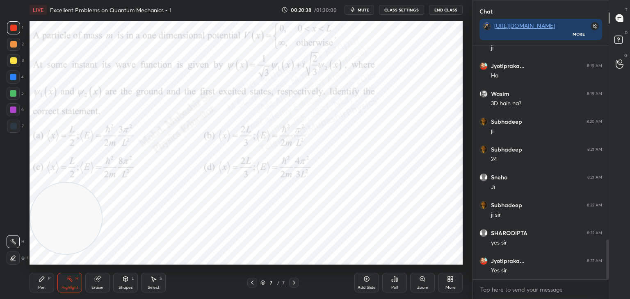
click at [362, 13] on button "mute" at bounding box center [359, 10] width 30 height 10
drag, startPoint x: 69, startPoint y: 213, endPoint x: 467, endPoint y: 53, distance: 429.4
click at [467, 53] on div "1 2 3 4 5 6 7 C X Z C X Z E E Erase all H H LIVE Excellent Problems on Quantum …" at bounding box center [236, 149] width 472 height 299
click at [440, 55] on video at bounding box center [425, 59] width 71 height 71
click at [359, 6] on button "unmute" at bounding box center [359, 10] width 30 height 10
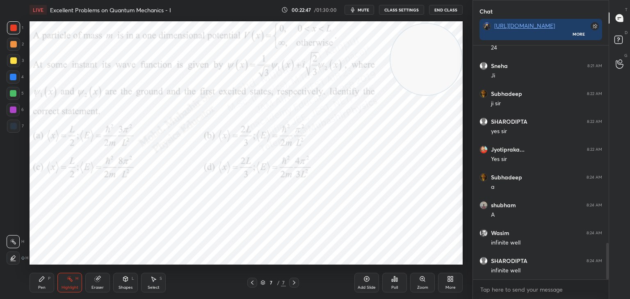
scroll to position [1292, 0]
click at [41, 281] on icon at bounding box center [41, 279] width 5 height 5
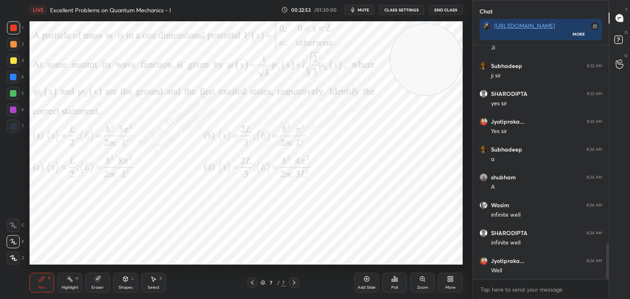
scroll to position [1320, 0]
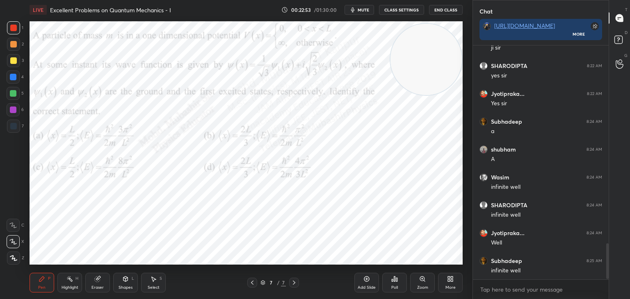
click at [10, 81] on div at bounding box center [13, 77] width 13 height 13
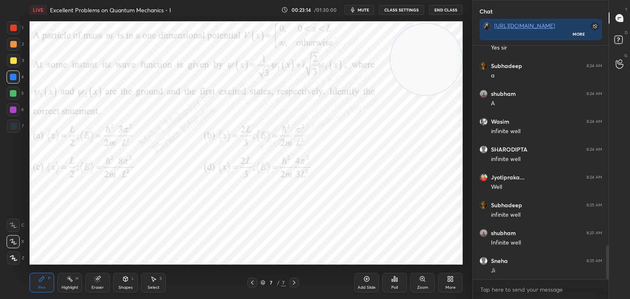
scroll to position [1404, 0]
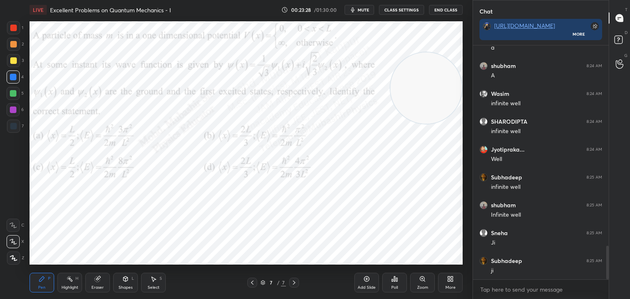
drag, startPoint x: 423, startPoint y: 73, endPoint x: 412, endPoint y: 130, distance: 58.5
click at [422, 124] on video at bounding box center [425, 87] width 71 height 71
drag, startPoint x: 12, startPoint y: 97, endPoint x: 21, endPoint y: 97, distance: 9.4
click at [12, 97] on div at bounding box center [13, 93] width 13 height 13
drag, startPoint x: 434, startPoint y: 151, endPoint x: 464, endPoint y: 35, distance: 120.3
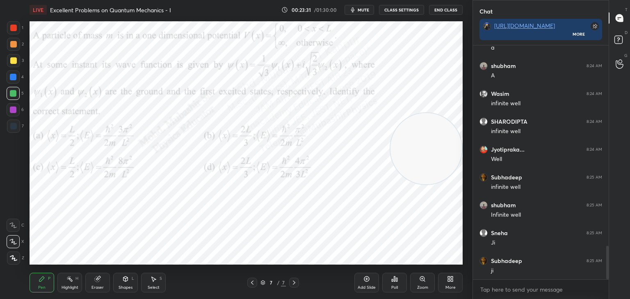
click at [466, 35] on div "1 2 3 4 5 6 7 C X Z C X Z E E Erase all H H LIVE Excellent Problems on Quantum …" at bounding box center [236, 149] width 472 height 299
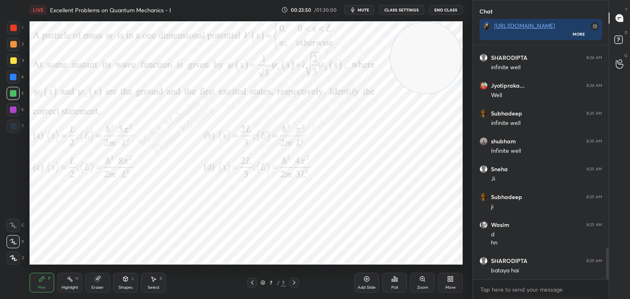
scroll to position [1496, 0]
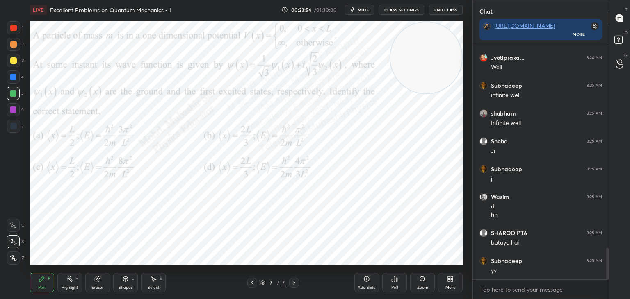
click at [18, 64] on div at bounding box center [13, 60] width 13 height 13
click at [449, 283] on div "More" at bounding box center [450, 283] width 25 height 20
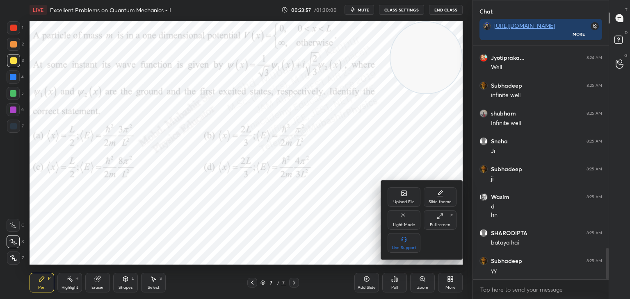
click at [403, 194] on icon at bounding box center [404, 194] width 5 height 3
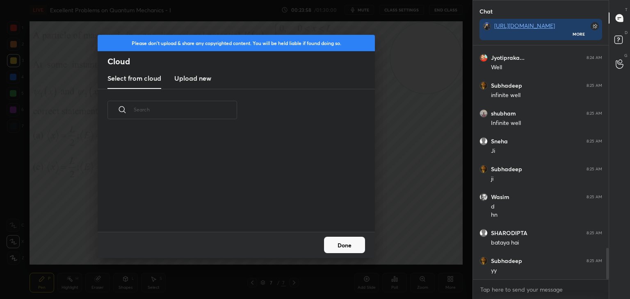
scroll to position [101, 263]
click at [192, 82] on h3 "Upload new" at bounding box center [192, 78] width 37 height 10
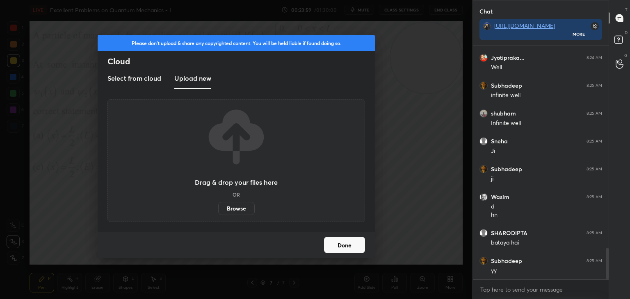
click at [231, 206] on label "Browse" at bounding box center [236, 208] width 36 height 13
click at [218, 206] on input "Browse" at bounding box center [218, 208] width 0 height 13
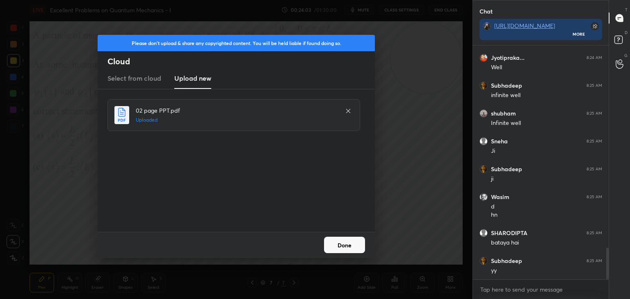
click at [343, 251] on button "Done" at bounding box center [344, 245] width 41 height 16
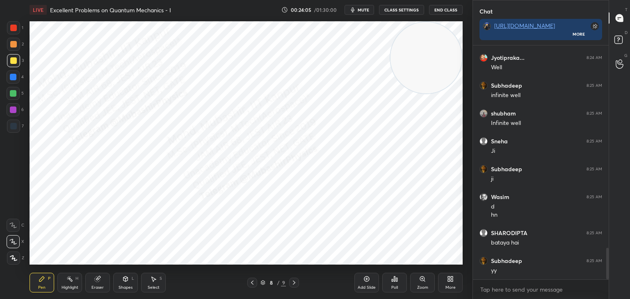
drag, startPoint x: 408, startPoint y: 57, endPoint x: 423, endPoint y: 188, distance: 132.0
click at [428, 93] on video at bounding box center [425, 57] width 71 height 71
click at [11, 80] on div at bounding box center [13, 77] width 13 height 13
click at [248, 283] on div at bounding box center [252, 283] width 10 height 10
click at [291, 283] on icon at bounding box center [294, 283] width 7 height 7
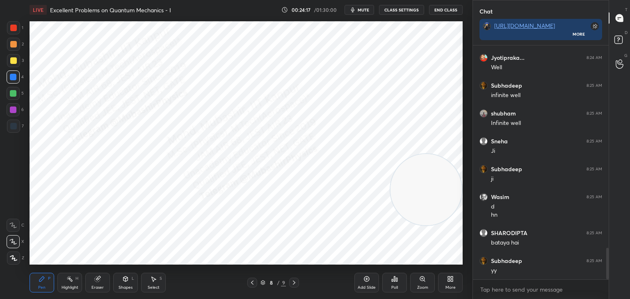
click at [248, 281] on div at bounding box center [252, 283] width 10 height 10
drag, startPoint x: 294, startPoint y: 282, endPoint x: 295, endPoint y: 272, distance: 10.0
click at [293, 282] on icon at bounding box center [294, 283] width 7 height 7
click at [12, 111] on div at bounding box center [13, 110] width 7 height 7
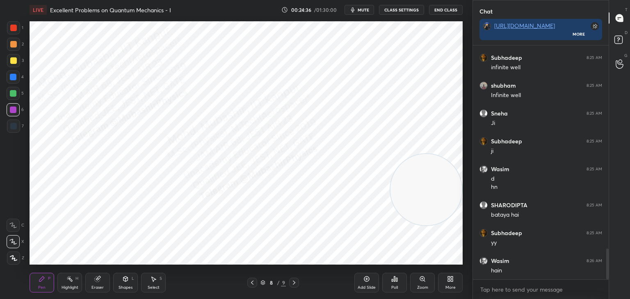
scroll to position [1552, 0]
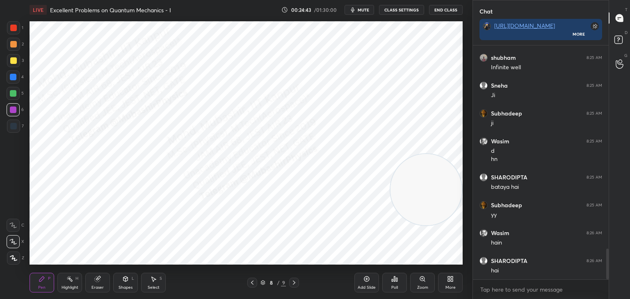
click at [15, 82] on div at bounding box center [13, 77] width 13 height 13
click at [12, 95] on div at bounding box center [13, 93] width 7 height 7
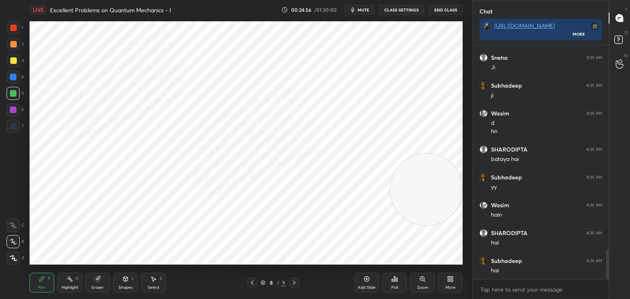
click at [10, 76] on div at bounding box center [13, 77] width 7 height 7
click at [16, 45] on div at bounding box center [13, 44] width 7 height 7
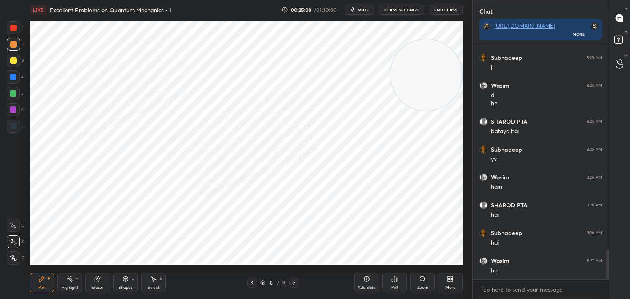
drag, startPoint x: 433, startPoint y: 79, endPoint x: 404, endPoint y: 61, distance: 34.2
click at [404, 61] on video at bounding box center [425, 74] width 71 height 71
click at [251, 282] on icon at bounding box center [252, 283] width 7 height 7
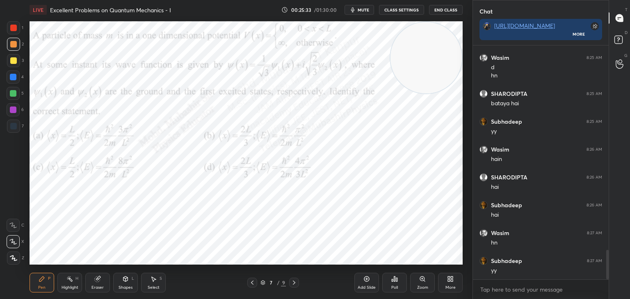
click at [10, 97] on div at bounding box center [13, 93] width 13 height 13
click at [15, 29] on div at bounding box center [13, 28] width 7 height 7
drag, startPoint x: 69, startPoint y: 281, endPoint x: 71, endPoint y: 276, distance: 5.6
click at [71, 276] on icon at bounding box center [69, 279] width 7 height 7
click at [295, 282] on icon at bounding box center [294, 283] width 7 height 7
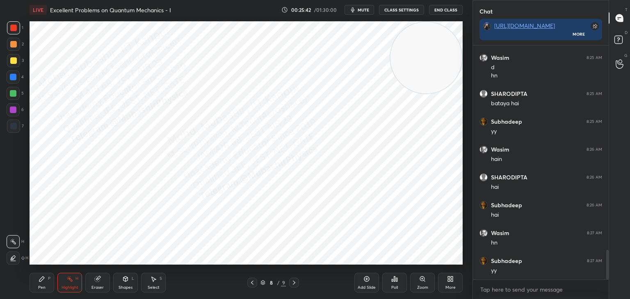
click at [292, 285] on icon at bounding box center [294, 283] width 7 height 7
click at [253, 281] on icon at bounding box center [252, 283] width 7 height 7
click at [293, 284] on icon at bounding box center [294, 283] width 7 height 7
drag, startPoint x: 424, startPoint y: 64, endPoint x: 404, endPoint y: 223, distance: 160.3
click at [431, 93] on video at bounding box center [425, 57] width 71 height 71
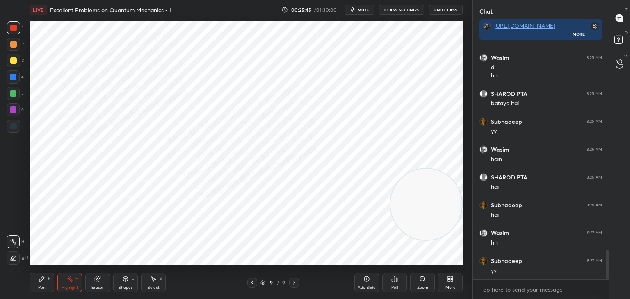
click at [46, 276] on div "Pen P" at bounding box center [42, 283] width 25 height 20
click at [251, 283] on icon at bounding box center [252, 283] width 7 height 7
click at [68, 281] on icon at bounding box center [69, 279] width 7 height 7
drag, startPoint x: 297, startPoint y: 282, endPoint x: 294, endPoint y: 266, distance: 15.9
click at [296, 283] on icon at bounding box center [294, 283] width 7 height 7
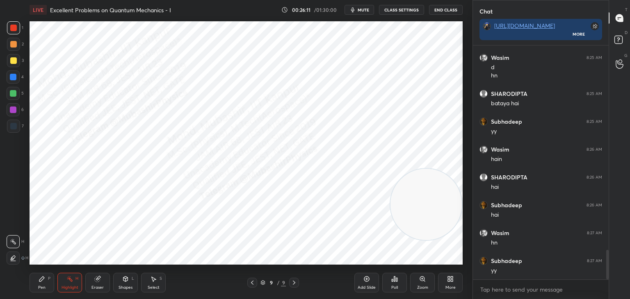
scroll to position [1663, 0]
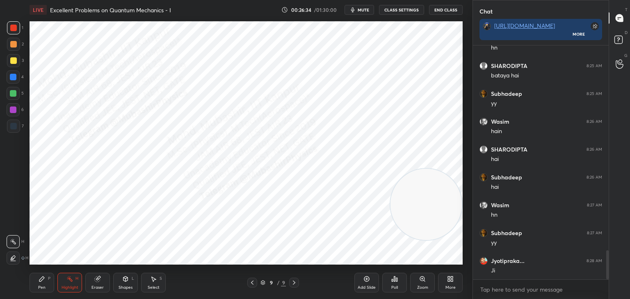
click at [40, 278] on icon at bounding box center [42, 279] width 7 height 7
drag, startPoint x: 15, startPoint y: 80, endPoint x: 17, endPoint y: 84, distance: 5.0
click at [15, 81] on div at bounding box center [13, 77] width 13 height 13
click at [67, 286] on div "Highlight" at bounding box center [70, 288] width 17 height 4
drag, startPoint x: 398, startPoint y: 200, endPoint x: 5, endPoint y: 230, distance: 393.6
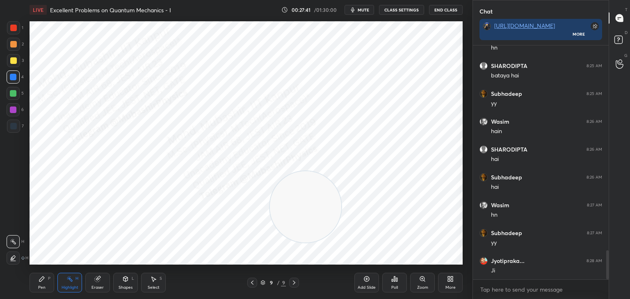
click at [2, 226] on div "1 2 3 4 5 6 7 C X Z C X Z E E Erase all H H LIVE Excellent Problems on Quantum …" at bounding box center [233, 149] width 466 height 299
click at [95, 281] on icon at bounding box center [97, 279] width 5 height 5
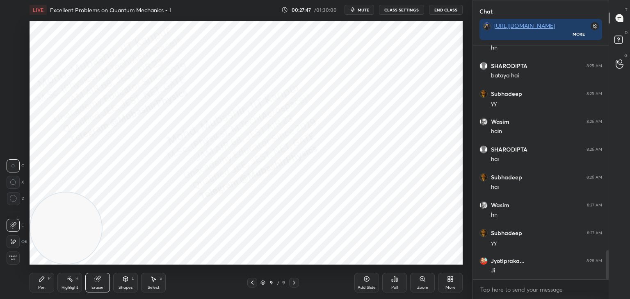
click at [41, 285] on div "Pen P" at bounding box center [42, 283] width 25 height 20
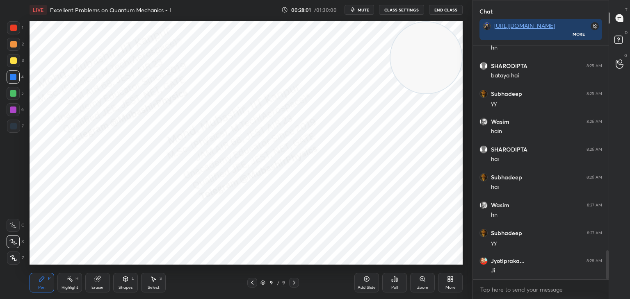
drag, startPoint x: 64, startPoint y: 203, endPoint x: 399, endPoint y: 51, distance: 367.4
click at [436, 2] on div "LIVE Excellent Problems on Quantum Mechanics - I 00:28:01 / 01:30:00 mute CLASS…" at bounding box center [246, 149] width 440 height 299
click at [69, 279] on rect at bounding box center [70, 280] width 4 height 4
click at [151, 283] on div "Select S" at bounding box center [153, 283] width 25 height 20
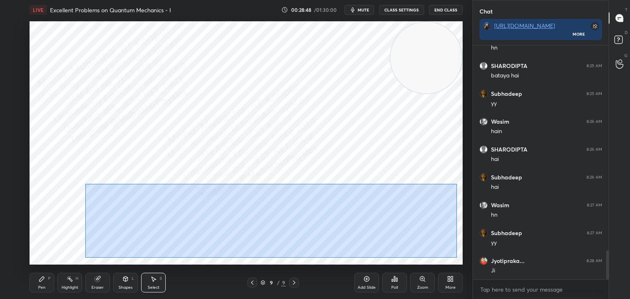
drag, startPoint x: 85, startPoint y: 184, endPoint x: 437, endPoint y: 243, distance: 356.7
click at [456, 258] on div "0 ° Undo Copy Duplicate Duplicate to new slide Delete" at bounding box center [246, 143] width 433 height 244
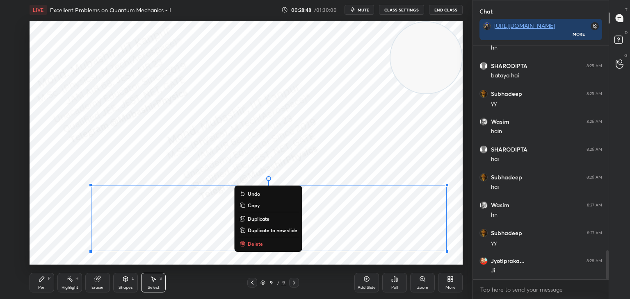
click at [254, 208] on p "Copy" at bounding box center [254, 205] width 12 height 7
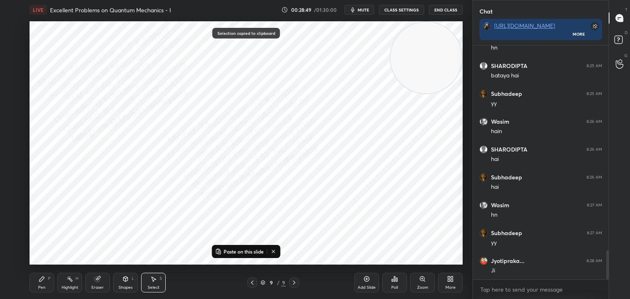
click at [451, 283] on icon at bounding box center [450, 279] width 7 height 7
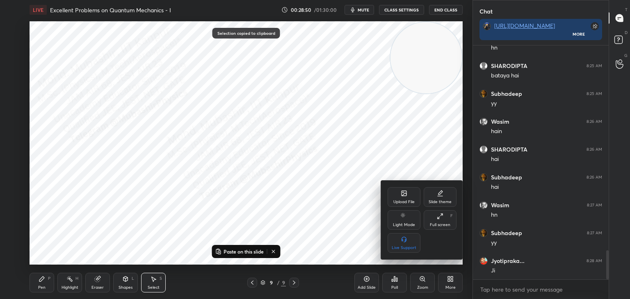
click at [402, 198] on div "Upload File" at bounding box center [403, 197] width 33 height 20
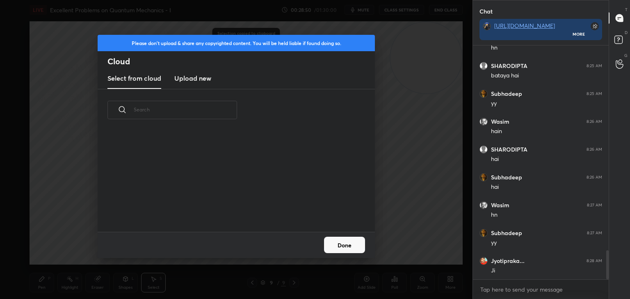
scroll to position [101, 263]
click at [194, 76] on h3 "Upload new" at bounding box center [192, 78] width 37 height 10
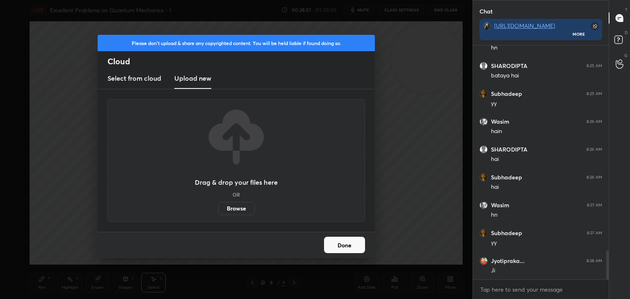
click at [238, 205] on label "Browse" at bounding box center [236, 208] width 36 height 13
click at [218, 205] on input "Browse" at bounding box center [218, 208] width 0 height 13
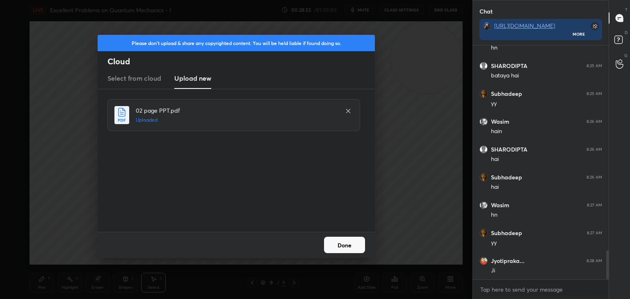
click at [336, 248] on button "Done" at bounding box center [344, 245] width 41 height 16
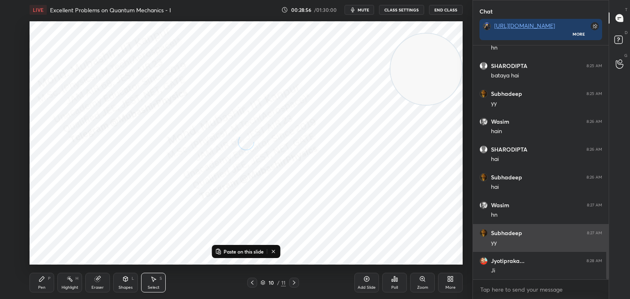
drag, startPoint x: 428, startPoint y: 55, endPoint x: 425, endPoint y: 230, distance: 175.9
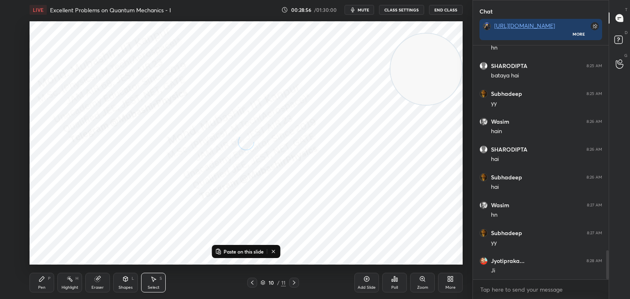
click at [475, 230] on div "1 2 3 4 5 6 7 C X Z C X Z E E Erase all H H LIVE Excellent Problems on Quantum …" at bounding box center [315, 149] width 630 height 299
click at [234, 251] on p "Paste on this slide" at bounding box center [243, 251] width 40 height 7
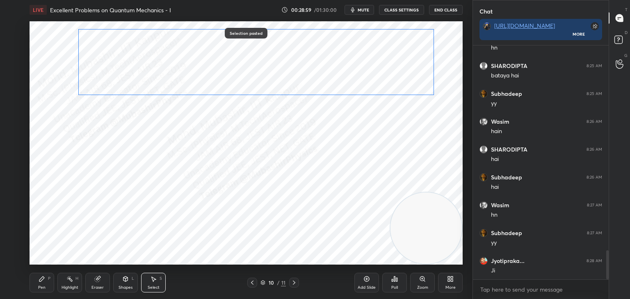
drag, startPoint x: 183, startPoint y: 222, endPoint x: 154, endPoint y: 87, distance: 137.9
click at [171, 66] on div "0 ° Undo Copy Paste here Duplicate Duplicate to new slide Delete" at bounding box center [246, 143] width 433 height 244
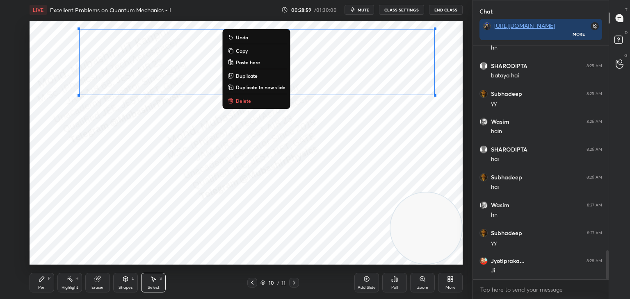
drag, startPoint x: 41, startPoint y: 281, endPoint x: 43, endPoint y: 268, distance: 13.3
click at [41, 278] on icon at bounding box center [41, 279] width 5 height 5
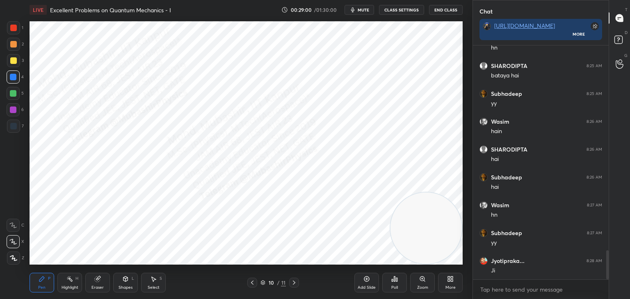
click at [12, 115] on div at bounding box center [13, 109] width 13 height 13
drag, startPoint x: 75, startPoint y: 281, endPoint x: 79, endPoint y: 269, distance: 12.2
click at [76, 276] on div "Highlight H" at bounding box center [69, 283] width 25 height 20
click at [46, 281] on div "Pen P" at bounding box center [42, 283] width 25 height 20
click at [10, 94] on div at bounding box center [13, 93] width 7 height 7
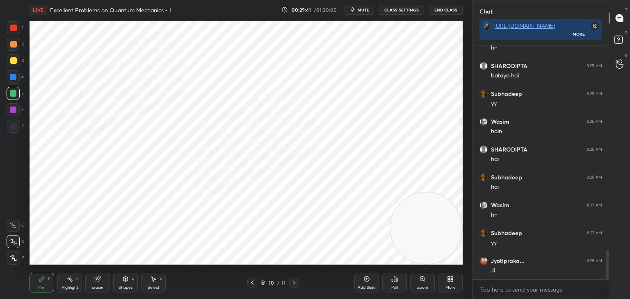
drag, startPoint x: 12, startPoint y: 40, endPoint x: 23, endPoint y: 55, distance: 18.5
click at [13, 43] on div at bounding box center [13, 44] width 13 height 13
drag, startPoint x: 73, startPoint y: 292, endPoint x: 77, endPoint y: 277, distance: 16.2
click at [71, 290] on div "Highlight H" at bounding box center [69, 283] width 25 height 20
click at [41, 278] on icon at bounding box center [42, 279] width 7 height 7
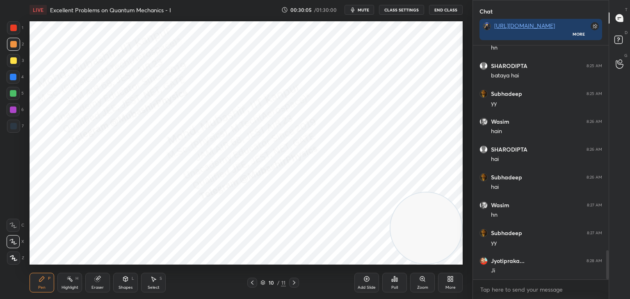
drag, startPoint x: 15, startPoint y: 84, endPoint x: 28, endPoint y: 98, distance: 19.1
click at [15, 82] on div "4" at bounding box center [15, 79] width 17 height 16
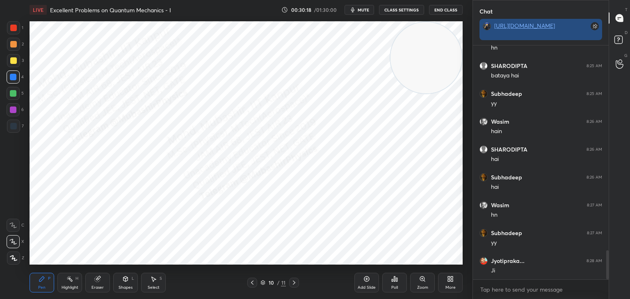
drag, startPoint x: 464, startPoint y: 160, endPoint x: 485, endPoint y: 39, distance: 123.6
click at [493, 39] on div "1 2 3 4 5 6 7 C X Z C X Z E E Erase all H H LIVE Excellent Problems on Quantum …" at bounding box center [315, 149] width 630 height 299
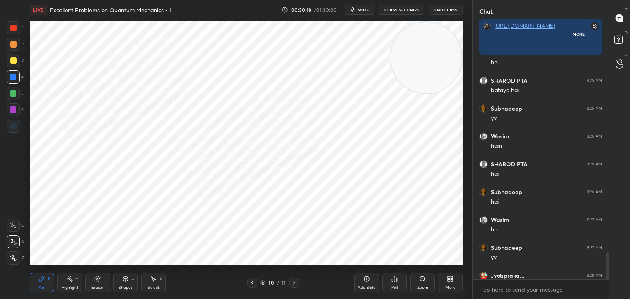
scroll to position [251, 133]
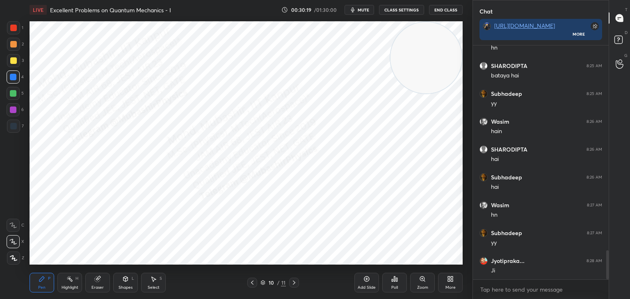
click at [67, 283] on icon at bounding box center [69, 279] width 7 height 7
click at [253, 284] on icon at bounding box center [252, 283] width 7 height 7
click at [254, 283] on icon at bounding box center [252, 283] width 7 height 7
click at [253, 283] on icon at bounding box center [252, 283] width 7 height 7
drag, startPoint x: 424, startPoint y: 68, endPoint x: 422, endPoint y: 143, distance: 75.5
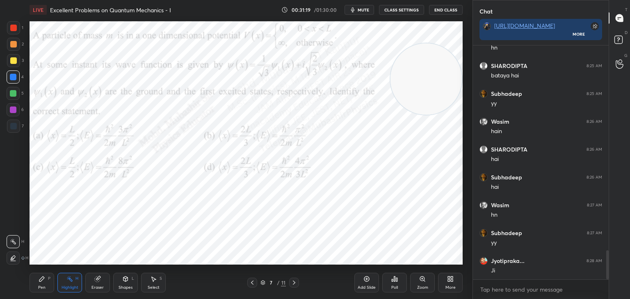
click at [433, 115] on video at bounding box center [425, 78] width 71 height 71
click at [295, 283] on icon at bounding box center [294, 283] width 7 height 7
click at [295, 282] on icon at bounding box center [294, 283] width 7 height 7
click at [299, 280] on div "9 / 11" at bounding box center [273, 283] width 162 height 10
click at [299, 281] on div at bounding box center [294, 283] width 10 height 10
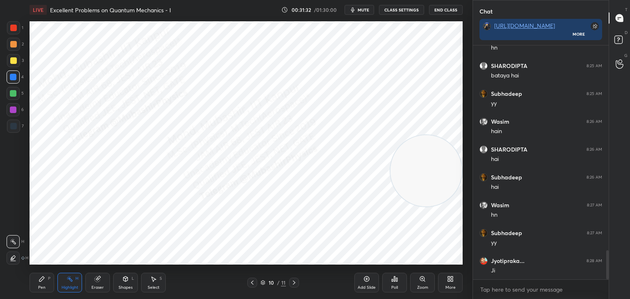
click at [299, 281] on div at bounding box center [294, 283] width 10 height 10
click at [253, 283] on icon at bounding box center [252, 283] width 7 height 7
click at [41, 283] on div "Pen P" at bounding box center [42, 283] width 25 height 20
click at [251, 283] on icon at bounding box center [252, 283] width 7 height 7
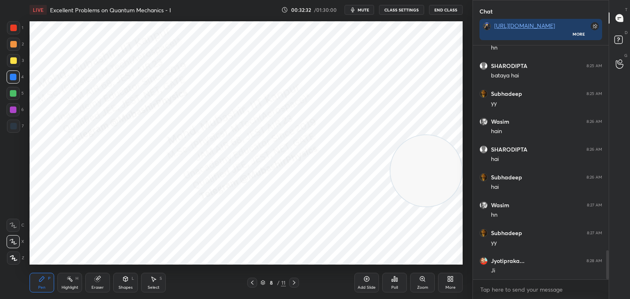
click at [249, 283] on icon at bounding box center [252, 283] width 7 height 7
click at [14, 59] on div at bounding box center [13, 60] width 7 height 7
click at [292, 283] on icon at bounding box center [294, 283] width 7 height 7
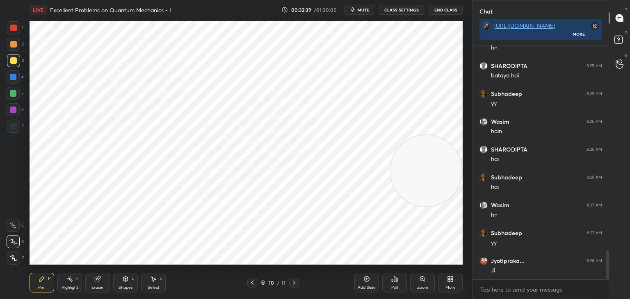
click at [74, 280] on div "Highlight H" at bounding box center [69, 283] width 25 height 20
click at [295, 283] on icon at bounding box center [294, 283] width 7 height 7
click at [44, 274] on div "Pen P" at bounding box center [42, 283] width 25 height 20
click at [16, 78] on div at bounding box center [13, 77] width 7 height 7
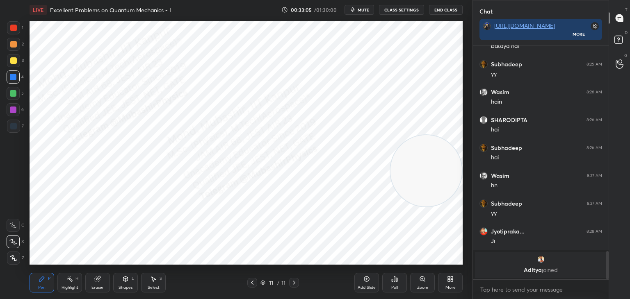
drag, startPoint x: 377, startPoint y: 158, endPoint x: 79, endPoint y: 133, distance: 299.1
click at [390, 147] on video at bounding box center [425, 170] width 71 height 71
drag, startPoint x: 150, startPoint y: 277, endPoint x: 155, endPoint y: 276, distance: 5.0
click at [148, 279] on div "Select S" at bounding box center [153, 283] width 25 height 20
drag, startPoint x: 313, startPoint y: 157, endPoint x: 320, endPoint y: 166, distance: 11.2
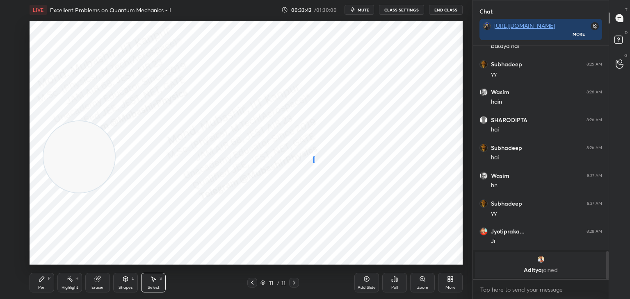
click at [317, 165] on div "0 ° Undo Copy Paste here Duplicate Duplicate to new slide Delete" at bounding box center [246, 143] width 433 height 244
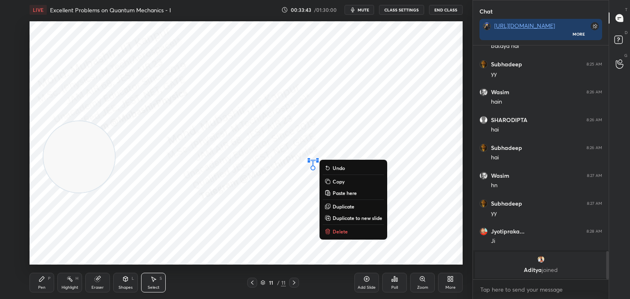
click at [330, 231] on icon at bounding box center [327, 231] width 7 height 7
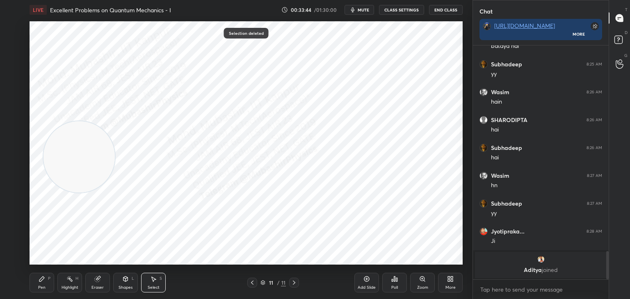
click at [46, 281] on div "Pen P" at bounding box center [42, 283] width 25 height 20
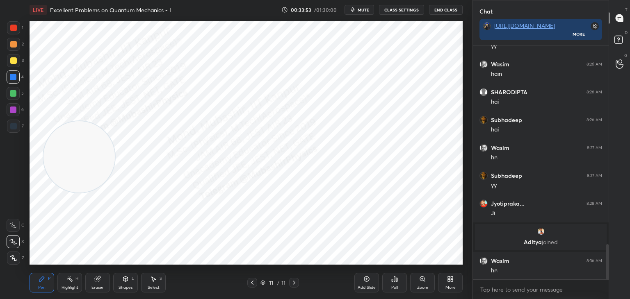
scroll to position [1324, 0]
drag, startPoint x: 70, startPoint y: 284, endPoint x: 91, endPoint y: 275, distance: 22.8
click at [67, 285] on div "Highlight H" at bounding box center [69, 283] width 25 height 20
drag, startPoint x: 38, startPoint y: 281, endPoint x: 29, endPoint y: 116, distance: 165.9
click at [40, 281] on icon at bounding box center [42, 279] width 7 height 7
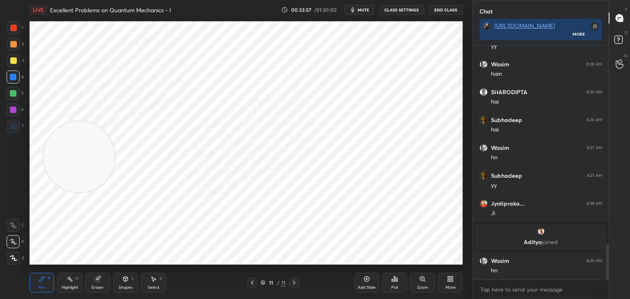
click at [17, 95] on div at bounding box center [13, 93] width 13 height 13
click at [72, 283] on div "Highlight H" at bounding box center [69, 283] width 25 height 20
drag, startPoint x: 36, startPoint y: 285, endPoint x: 36, endPoint y: 276, distance: 8.6
click at [36, 283] on div "Pen P" at bounding box center [42, 283] width 25 height 20
drag, startPoint x: 11, startPoint y: 108, endPoint x: 102, endPoint y: 157, distance: 103.1
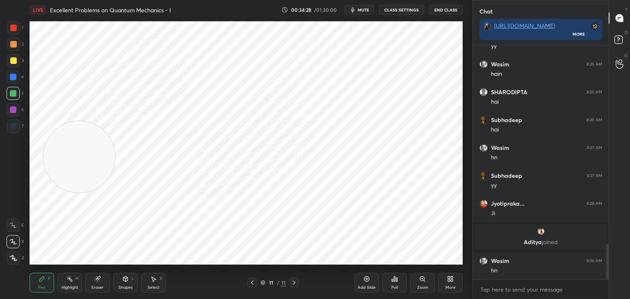
click at [14, 110] on div at bounding box center [13, 110] width 7 height 7
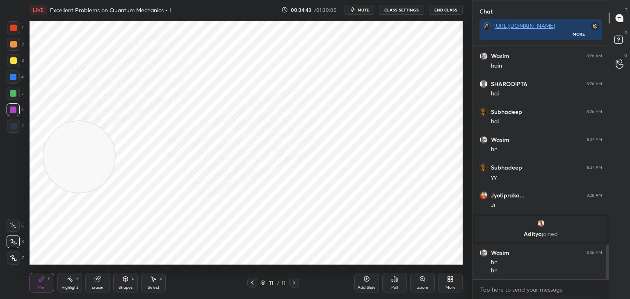
drag, startPoint x: 70, startPoint y: 279, endPoint x: 85, endPoint y: 279, distance: 15.6
click at [71, 278] on icon at bounding box center [69, 279] width 7 height 7
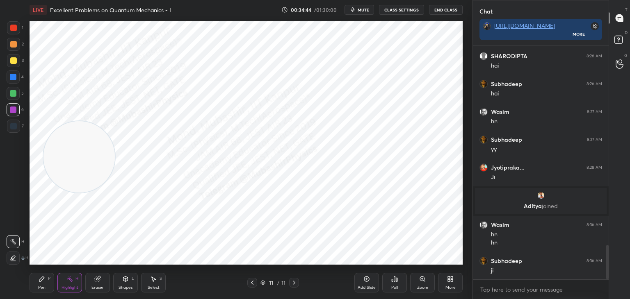
drag, startPoint x: 295, startPoint y: 283, endPoint x: 358, endPoint y: 279, distance: 62.4
click at [295, 281] on icon at bounding box center [294, 283] width 7 height 7
click at [456, 282] on div "More" at bounding box center [450, 283] width 25 height 20
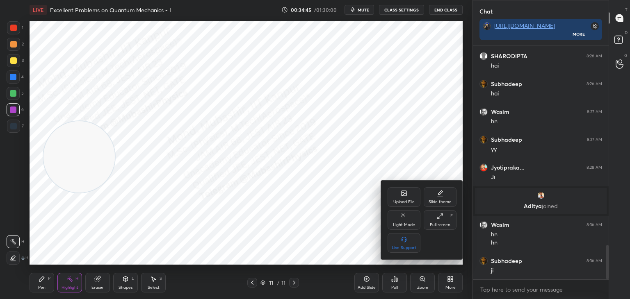
scroll to position [1388, 0]
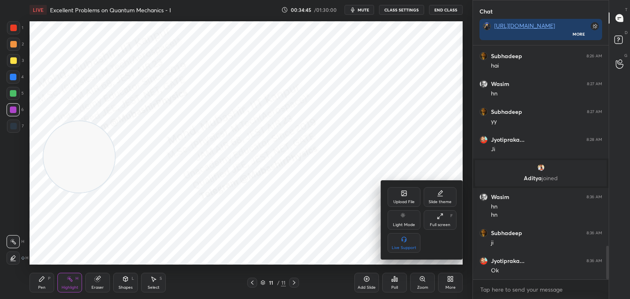
click at [404, 194] on icon at bounding box center [404, 193] width 7 height 7
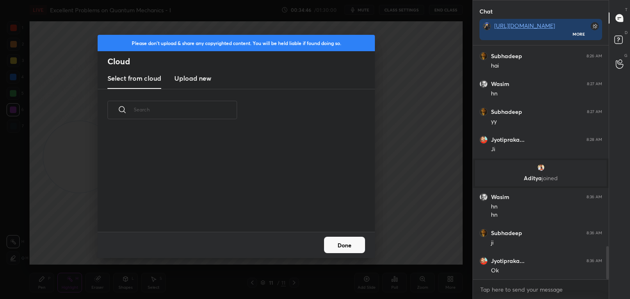
scroll to position [1416, 0]
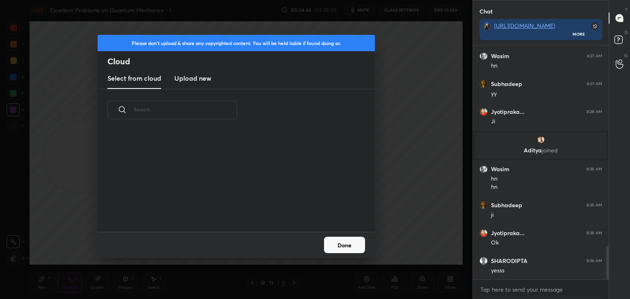
drag, startPoint x: 196, startPoint y: 78, endPoint x: 215, endPoint y: 86, distance: 20.9
click at [196, 79] on h3 "Upload new" at bounding box center [192, 78] width 37 height 10
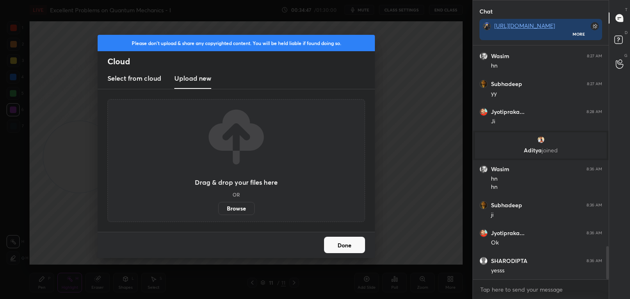
scroll to position [2, 2]
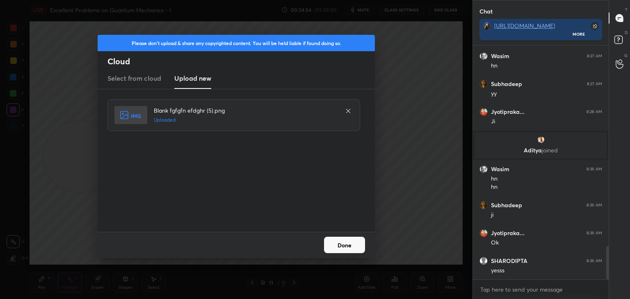
click at [347, 245] on button "Done" at bounding box center [344, 245] width 41 height 16
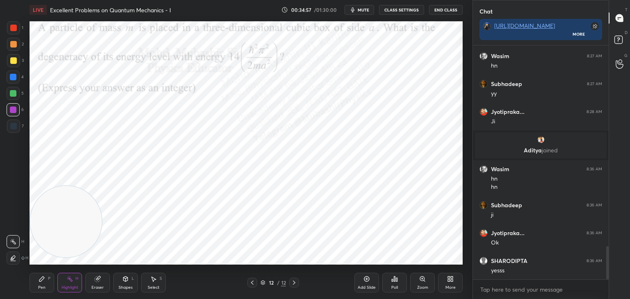
drag, startPoint x: 62, startPoint y: 221, endPoint x: 87, endPoint y: 226, distance: 26.2
click at [51, 250] on video at bounding box center [65, 221] width 71 height 71
click at [253, 285] on icon at bounding box center [252, 283] width 7 height 7
click at [252, 284] on icon at bounding box center [252, 283] width 7 height 7
click at [252, 285] on icon at bounding box center [252, 283] width 7 height 7
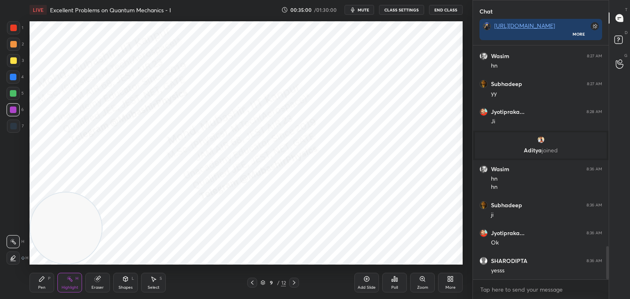
click at [248, 287] on div at bounding box center [252, 283] width 10 height 10
click at [251, 285] on icon at bounding box center [252, 283] width 7 height 7
click at [294, 282] on icon at bounding box center [294, 283] width 7 height 7
click at [294, 282] on icon at bounding box center [294, 283] width 2 height 4
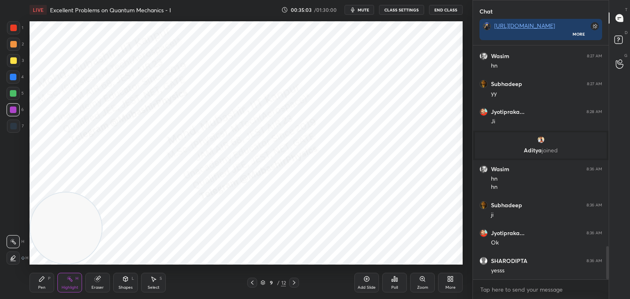
click at [295, 281] on icon at bounding box center [294, 283] width 7 height 7
click at [294, 283] on icon at bounding box center [294, 283] width 7 height 7
drag, startPoint x: 361, startPoint y: 10, endPoint x: 362, endPoint y: 5, distance: 4.7
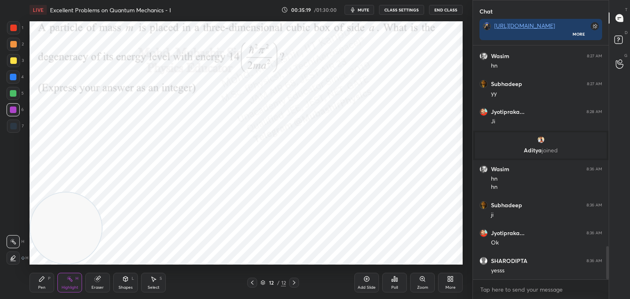
click at [362, 11] on span "mute" at bounding box center [363, 10] width 11 height 6
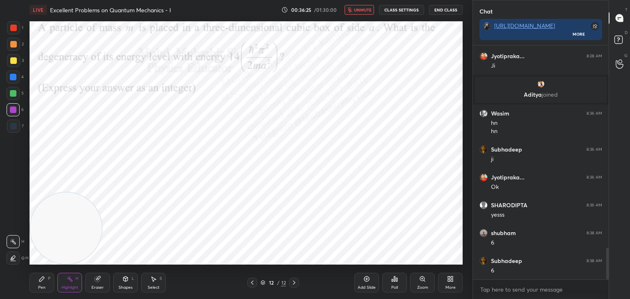
scroll to position [1500, 0]
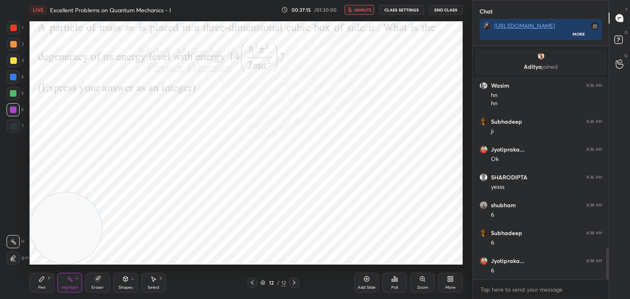
click at [356, 11] on span "unmute" at bounding box center [363, 10] width 18 height 6
drag, startPoint x: 62, startPoint y: 230, endPoint x: 433, endPoint y: 242, distance: 371.7
click at [437, 251] on video at bounding box center [425, 228] width 71 height 71
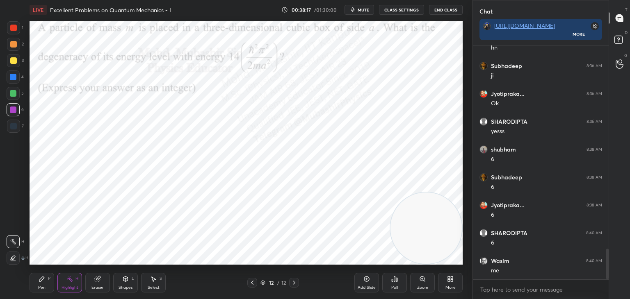
scroll to position [1584, 0]
click at [43, 286] on div "Pen" at bounding box center [41, 288] width 7 height 4
click at [15, 79] on div at bounding box center [13, 77] width 7 height 7
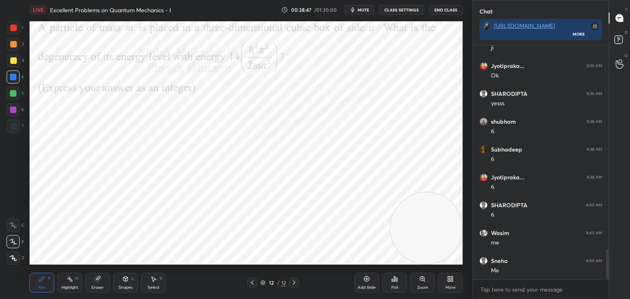
drag, startPoint x: 8, startPoint y: 110, endPoint x: 22, endPoint y: 110, distance: 13.5
click at [11, 110] on div at bounding box center [13, 109] width 13 height 13
drag, startPoint x: 435, startPoint y: 232, endPoint x: 450, endPoint y: 44, distance: 189.3
click at [454, 46] on video at bounding box center [425, 57] width 71 height 71
click at [160, 281] on div "S" at bounding box center [161, 279] width 2 height 4
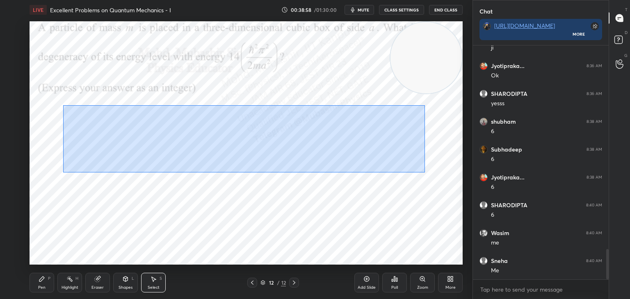
drag, startPoint x: 125, startPoint y: 129, endPoint x: 430, endPoint y: 164, distance: 306.6
click at [430, 164] on div "0 ° Undo Copy Paste here Duplicate Duplicate to new slide Delete" at bounding box center [246, 143] width 433 height 244
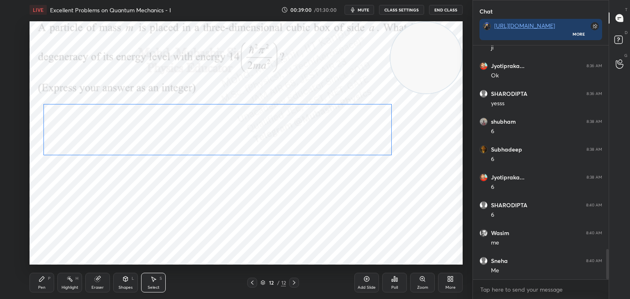
drag, startPoint x: 329, startPoint y: 143, endPoint x: 322, endPoint y: 136, distance: 9.9
click at [322, 136] on div "0 ° Undo Copy Paste here Duplicate Duplicate to new slide Delete" at bounding box center [246, 143] width 433 height 244
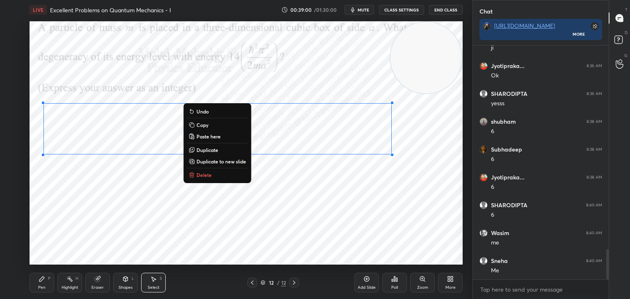
click at [314, 209] on div "0 ° Undo Copy Paste here Duplicate Duplicate to new slide Delete" at bounding box center [246, 143] width 433 height 244
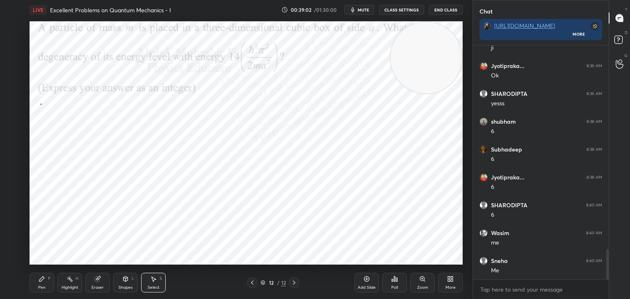
drag, startPoint x: 41, startPoint y: 104, endPoint x: 61, endPoint y: 123, distance: 28.1
click at [61, 124] on div "0 ° Undo Copy Paste here Duplicate Duplicate to new slide Delete" at bounding box center [246, 143] width 433 height 244
drag, startPoint x: 51, startPoint y: 114, endPoint x: 50, endPoint y: 120, distance: 6.0
click at [54, 121] on div "0 ° Undo Copy Paste here Duplicate Duplicate to new slide Delete" at bounding box center [246, 143] width 433 height 244
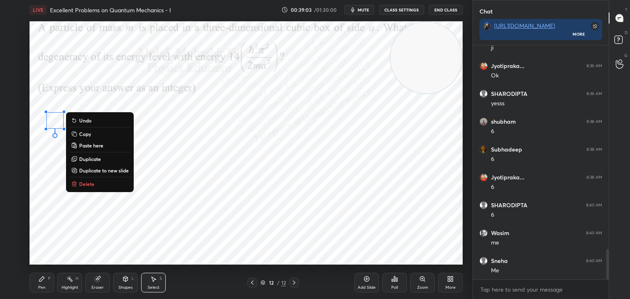
click at [43, 102] on div "0 ° Undo Copy Paste here Duplicate Duplicate to new slide Delete" at bounding box center [246, 143] width 433 height 244
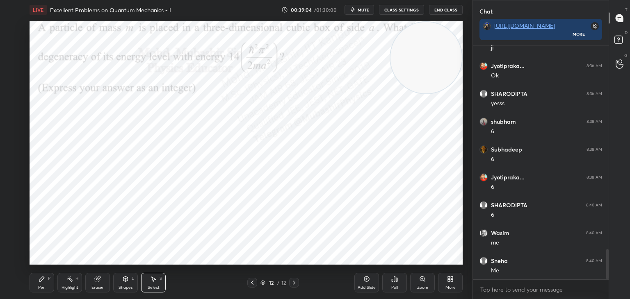
click at [43, 102] on div "0 ° Undo Copy Paste here Duplicate Duplicate to new slide Delete" at bounding box center [246, 143] width 433 height 244
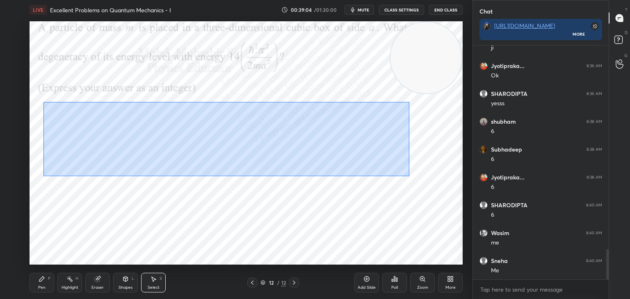
drag, startPoint x: 110, startPoint y: 107, endPoint x: 412, endPoint y: 163, distance: 306.4
click at [414, 166] on div "0 ° Undo Copy Paste here Duplicate Duplicate to new slide Delete" at bounding box center [246, 143] width 433 height 244
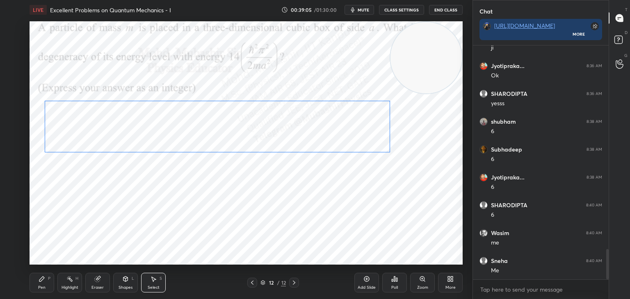
click at [285, 123] on div "0 ° Undo Copy Paste here Duplicate Duplicate to new slide Delete" at bounding box center [246, 143] width 433 height 244
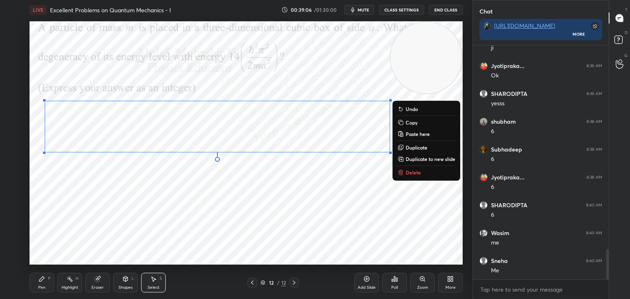
click at [49, 286] on div "Pen P" at bounding box center [42, 283] width 25 height 20
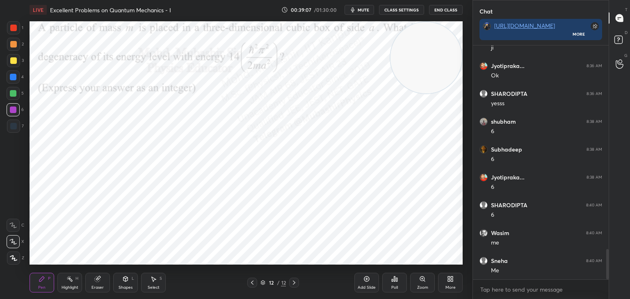
drag, startPoint x: 16, startPoint y: 96, endPoint x: 25, endPoint y: 100, distance: 9.5
click at [16, 96] on div at bounding box center [13, 93] width 13 height 13
click at [13, 50] on div at bounding box center [13, 44] width 13 height 13
drag, startPoint x: 397, startPoint y: 74, endPoint x: 89, endPoint y: 219, distance: 340.1
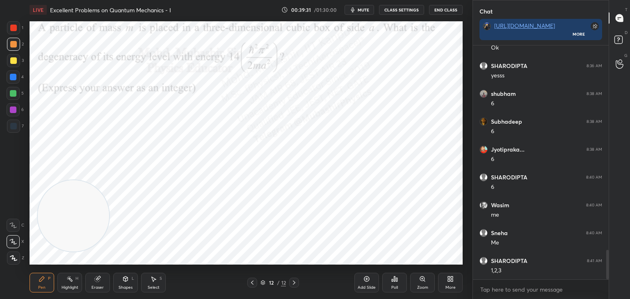
click at [71, 243] on video at bounding box center [73, 215] width 71 height 71
click at [63, 281] on div "Highlight H" at bounding box center [69, 283] width 25 height 20
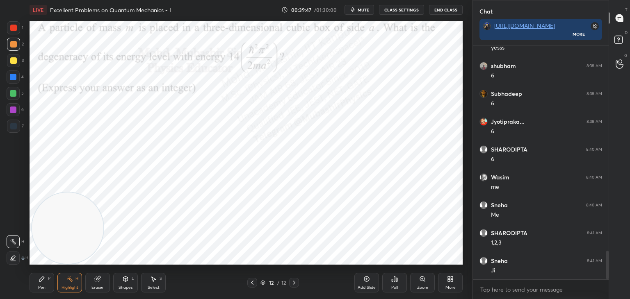
scroll to position [1667, 0]
click at [448, 285] on div "More" at bounding box center [450, 283] width 25 height 20
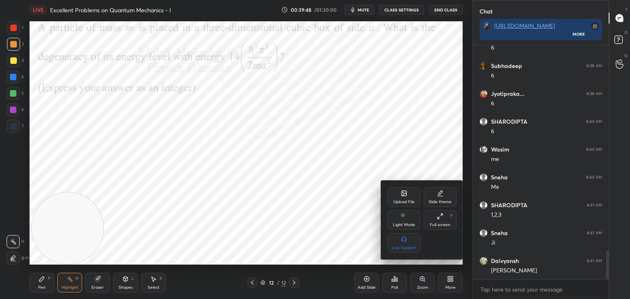
scroll to position [1695, 0]
click at [400, 201] on div "Upload File" at bounding box center [403, 202] width 21 height 4
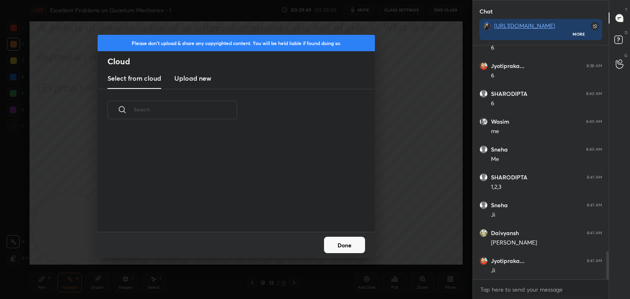
scroll to position [101, 263]
click at [195, 79] on h3 "Upload new" at bounding box center [192, 78] width 37 height 10
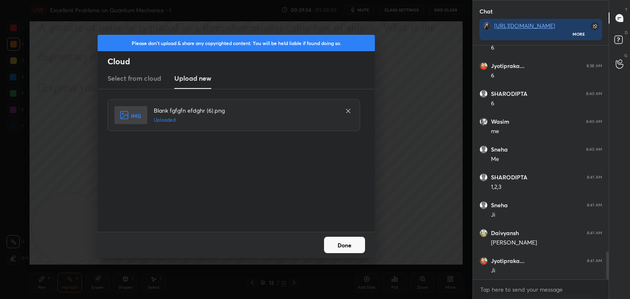
scroll to position [1725, 0]
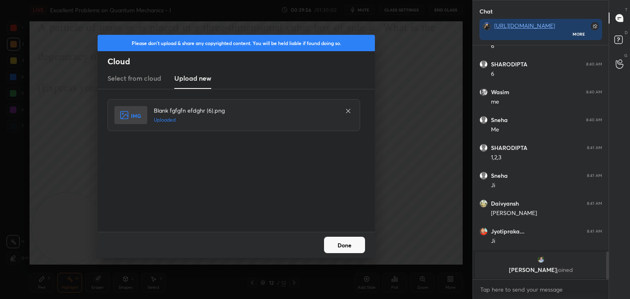
click at [351, 249] on button "Done" at bounding box center [344, 245] width 41 height 16
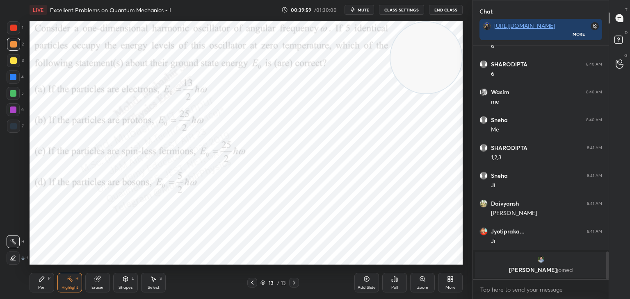
drag, startPoint x: 84, startPoint y: 228, endPoint x: 441, endPoint y: 43, distance: 401.6
click at [453, 39] on video at bounding box center [425, 57] width 71 height 71
drag, startPoint x: 436, startPoint y: 58, endPoint x: 399, endPoint y: 37, distance: 43.3
click at [441, 47] on video at bounding box center [425, 57] width 71 height 71
click at [367, 10] on span "mute" at bounding box center [363, 10] width 11 height 6
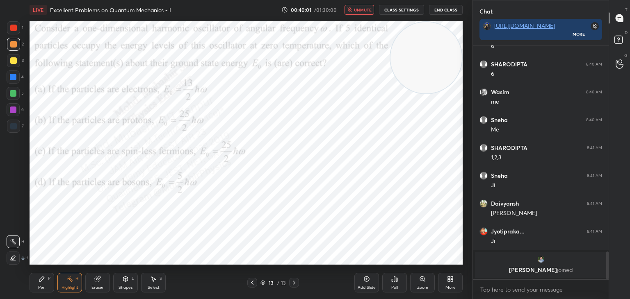
click at [363, 11] on span "unmute" at bounding box center [363, 10] width 18 height 6
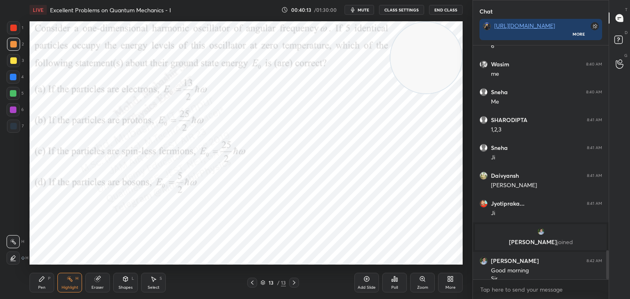
scroll to position [1649, 0]
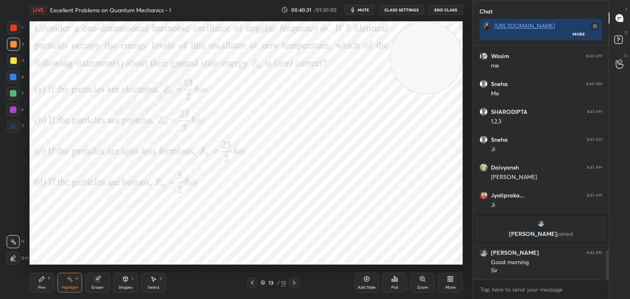
click at [361, 11] on span "mute" at bounding box center [363, 10] width 11 height 6
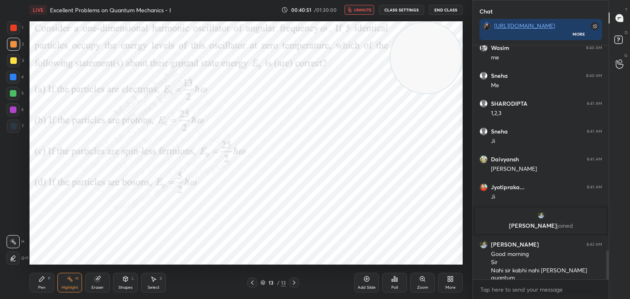
click at [359, 9] on span "unmute" at bounding box center [363, 10] width 18 height 6
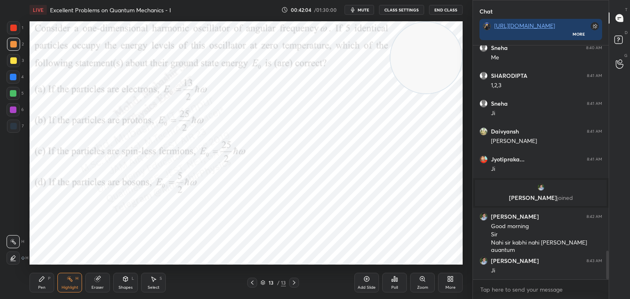
scroll to position [1713, 0]
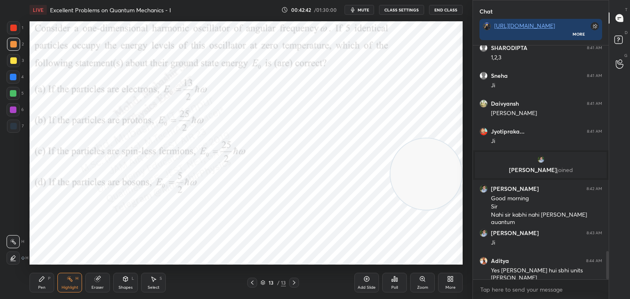
drag, startPoint x: 421, startPoint y: 141, endPoint x: 394, endPoint y: 168, distance: 38.3
click at [425, 178] on video at bounding box center [425, 174] width 71 height 71
drag, startPoint x: 35, startPoint y: 280, endPoint x: 44, endPoint y: 268, distance: 15.3
click at [35, 281] on div "Pen P" at bounding box center [42, 283] width 25 height 20
drag, startPoint x: 15, startPoint y: 25, endPoint x: 21, endPoint y: 29, distance: 6.6
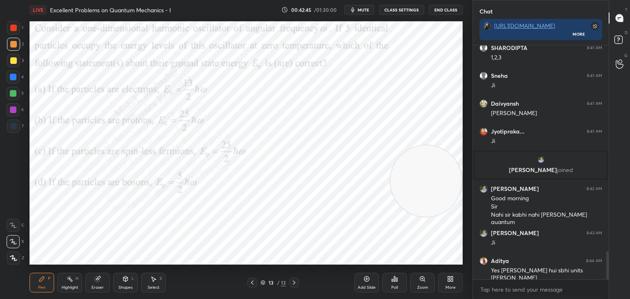
click at [21, 29] on div "1" at bounding box center [15, 27] width 16 height 13
drag, startPoint x: 366, startPoint y: 7, endPoint x: 372, endPoint y: 1, distance: 8.4
click at [366, 7] on span "mute" at bounding box center [363, 10] width 11 height 6
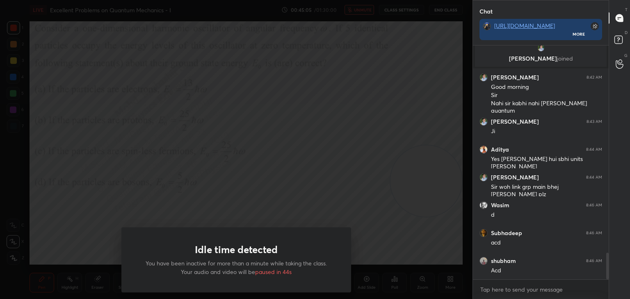
scroll to position [1853, 0]
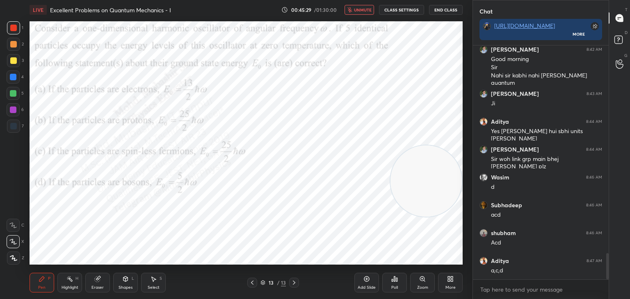
click at [365, 12] on button "unmute" at bounding box center [359, 10] width 30 height 10
click at [15, 79] on div at bounding box center [13, 77] width 7 height 7
drag, startPoint x: 423, startPoint y: 174, endPoint x: 455, endPoint y: 41, distance: 136.2
click at [458, 41] on video at bounding box center [425, 57] width 71 height 71
drag, startPoint x: 10, startPoint y: 62, endPoint x: 23, endPoint y: 66, distance: 13.0
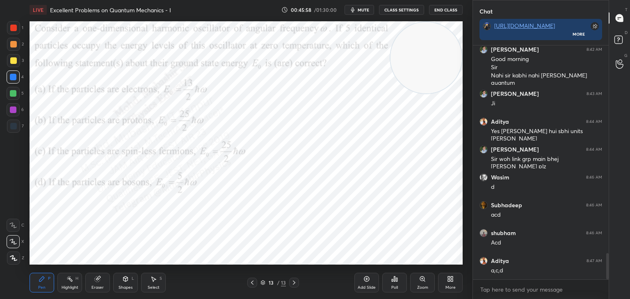
click at [14, 62] on div at bounding box center [13, 60] width 7 height 7
drag, startPoint x: 11, startPoint y: 81, endPoint x: 28, endPoint y: 84, distance: 16.8
click at [11, 80] on div at bounding box center [13, 77] width 13 height 13
click at [446, 281] on div "More" at bounding box center [450, 283] width 25 height 20
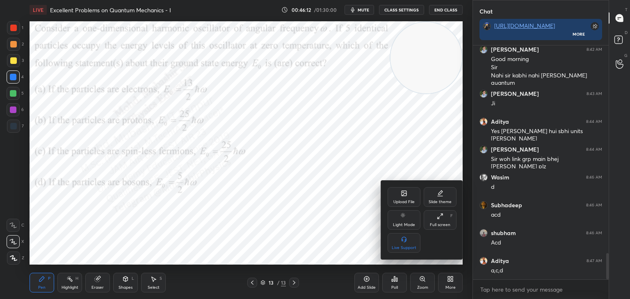
click at [402, 197] on icon at bounding box center [404, 193] width 7 height 7
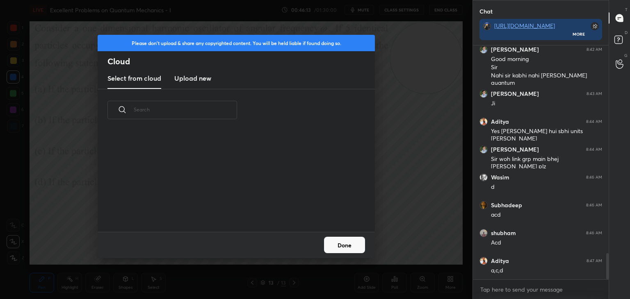
scroll to position [101, 263]
click at [187, 78] on h3 "Upload new" at bounding box center [192, 78] width 37 height 10
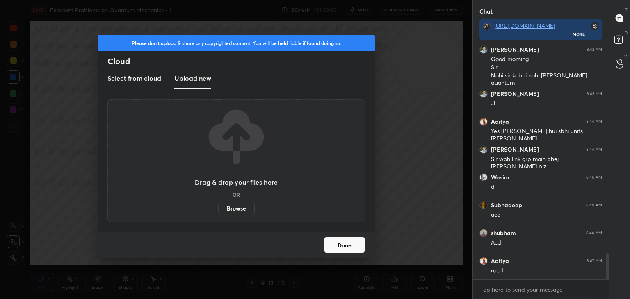
click at [239, 207] on label "Browse" at bounding box center [236, 208] width 36 height 13
click at [218, 207] on input "Browse" at bounding box center [218, 208] width 0 height 13
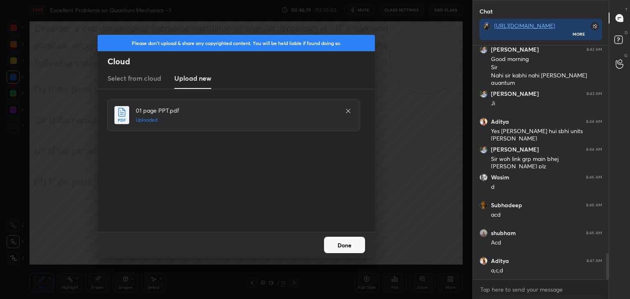
click at [341, 245] on button "Done" at bounding box center [344, 245] width 41 height 16
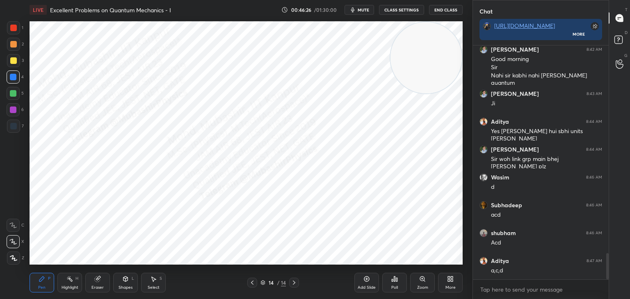
click at [15, 44] on div at bounding box center [13, 44] width 7 height 7
click at [11, 80] on div at bounding box center [13, 77] width 7 height 7
drag, startPoint x: 18, startPoint y: 92, endPoint x: 22, endPoint y: 88, distance: 5.3
click at [16, 92] on div at bounding box center [13, 93] width 13 height 13
click at [13, 78] on div at bounding box center [13, 77] width 7 height 7
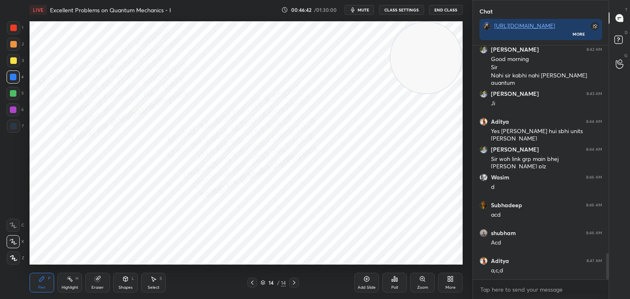
drag, startPoint x: 251, startPoint y: 283, endPoint x: 260, endPoint y: 276, distance: 10.8
click at [250, 284] on icon at bounding box center [252, 283] width 7 height 7
click at [297, 285] on icon at bounding box center [294, 283] width 7 height 7
drag, startPoint x: 414, startPoint y: 53, endPoint x: 0, endPoint y: 262, distance: 463.6
click at [0, 262] on div "1 2 3 4 5 6 7 C X Z C X Z E E Erase all H H LIVE Excellent Problems on Quantum …" at bounding box center [233, 149] width 466 height 299
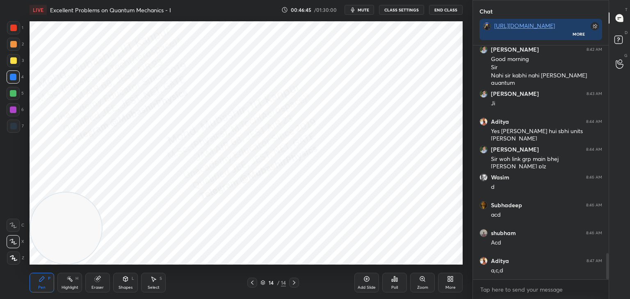
click at [12, 109] on div at bounding box center [13, 110] width 7 height 7
drag, startPoint x: 13, startPoint y: 82, endPoint x: 24, endPoint y: 79, distance: 11.7
click at [13, 81] on div at bounding box center [13, 77] width 13 height 13
drag, startPoint x: 250, startPoint y: 280, endPoint x: 250, endPoint y: 275, distance: 4.5
click at [249, 281] on icon at bounding box center [252, 283] width 7 height 7
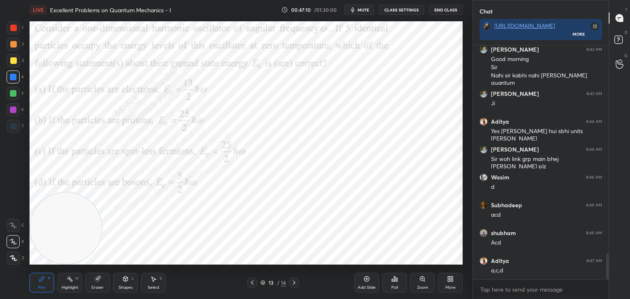
scroll to position [1880, 0]
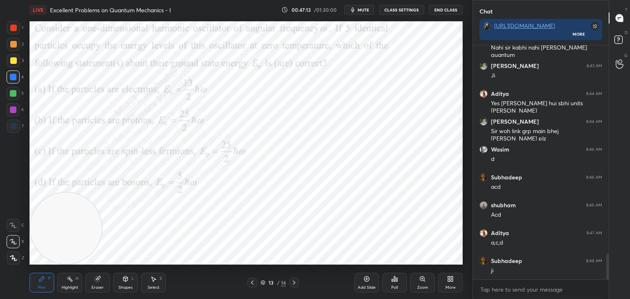
click at [293, 282] on icon at bounding box center [294, 283] width 7 height 7
drag, startPoint x: 74, startPoint y: 227, endPoint x: 452, endPoint y: 94, distance: 400.6
click at [447, 95] on video at bounding box center [425, 90] width 71 height 71
click at [11, 42] on div at bounding box center [13, 44] width 7 height 7
drag, startPoint x: 63, startPoint y: 281, endPoint x: 96, endPoint y: 268, distance: 35.5
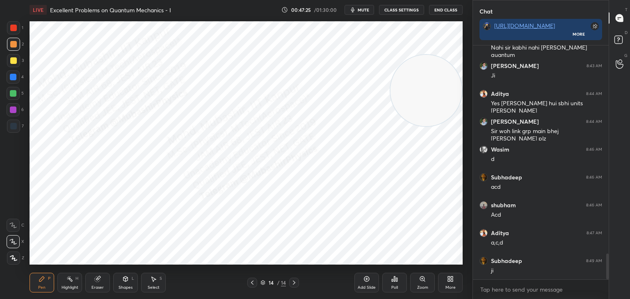
click at [62, 283] on div "Highlight H" at bounding box center [69, 283] width 25 height 20
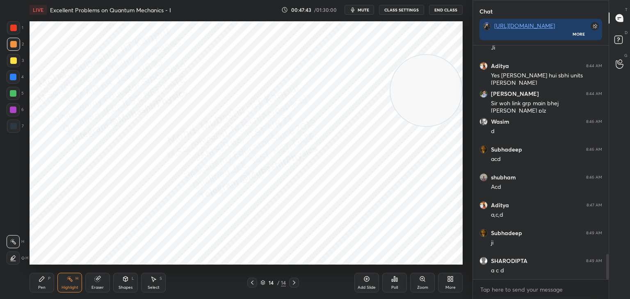
drag, startPoint x: 46, startPoint y: 276, endPoint x: 43, endPoint y: 272, distance: 5.3
click at [43, 276] on div "Pen P" at bounding box center [42, 283] width 25 height 20
click at [9, 96] on div at bounding box center [13, 93] width 13 height 13
click at [15, 79] on div at bounding box center [13, 77] width 7 height 7
click at [13, 112] on div at bounding box center [13, 109] width 13 height 13
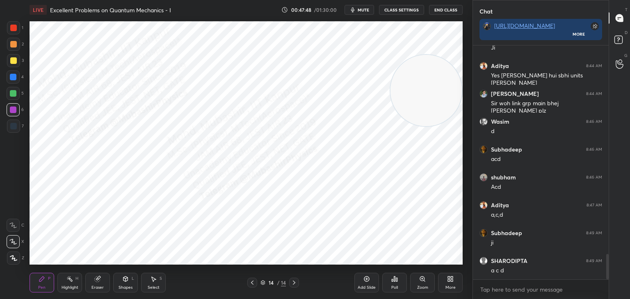
click at [155, 286] on div "Select S" at bounding box center [153, 283] width 25 height 20
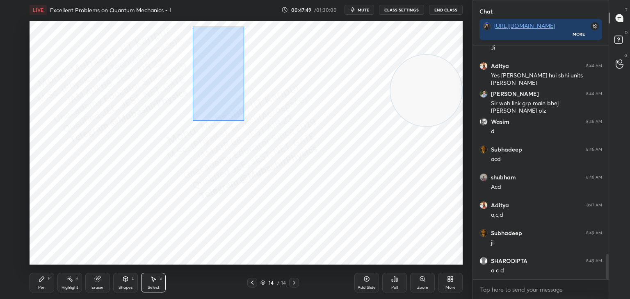
drag, startPoint x: 192, startPoint y: 27, endPoint x: 247, endPoint y: 111, distance: 100.8
click at [243, 120] on div "0 ° Undo Copy Paste here Duplicate Duplicate to new slide Delete" at bounding box center [246, 143] width 433 height 244
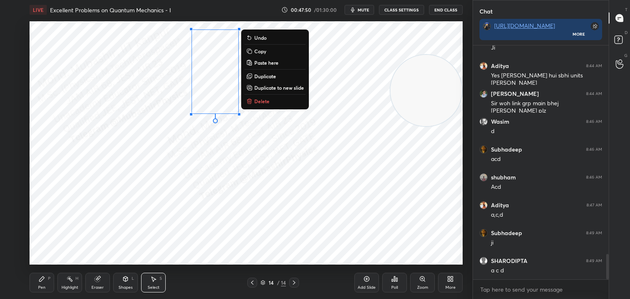
drag, startPoint x: 266, startPoint y: 75, endPoint x: 231, endPoint y: 80, distance: 34.7
click at [266, 76] on p "Duplicate" at bounding box center [265, 76] width 22 height 7
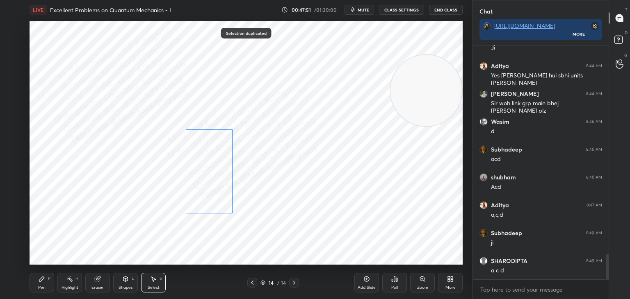
drag, startPoint x: 228, startPoint y: 79, endPoint x: 205, endPoint y: 164, distance: 88.2
click at [209, 168] on div "0 ° Undo Copy Paste here Duplicate Duplicate to new slide Delete" at bounding box center [246, 143] width 433 height 244
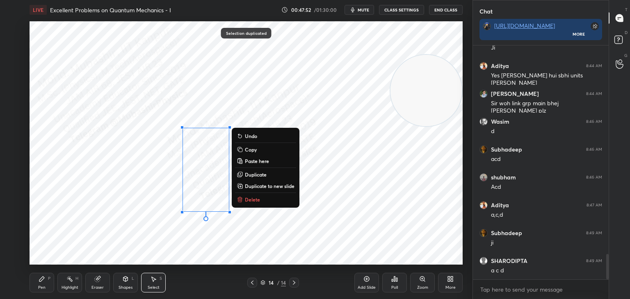
click at [45, 281] on icon at bounding box center [42, 279] width 7 height 7
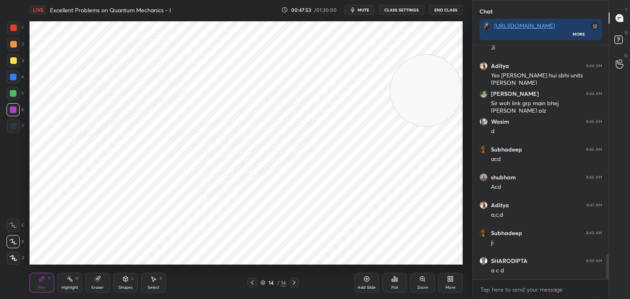
drag, startPoint x: 150, startPoint y: 283, endPoint x: 155, endPoint y: 269, distance: 14.8
click at [151, 280] on icon at bounding box center [153, 279] width 7 height 7
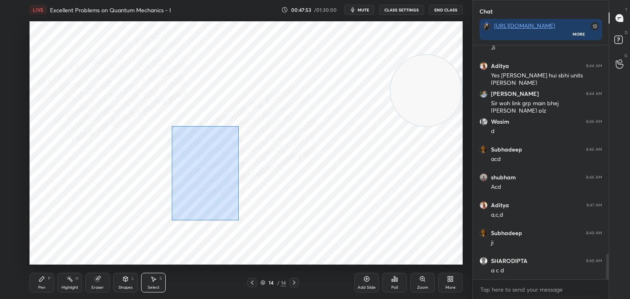
drag, startPoint x: 172, startPoint y: 127, endPoint x: 231, endPoint y: 214, distance: 105.8
click at [249, 231] on div "0 ° Undo Copy Paste here Duplicate Duplicate to new slide Delete" at bounding box center [246, 143] width 433 height 244
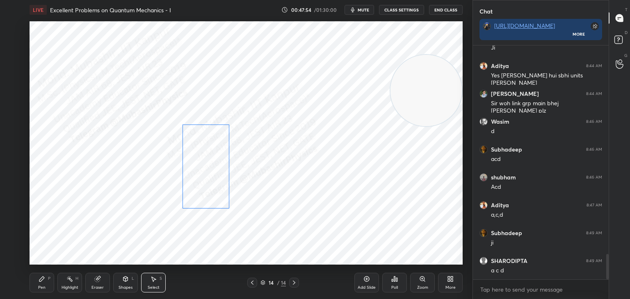
drag, startPoint x: 215, startPoint y: 187, endPoint x: 221, endPoint y: 189, distance: 6.0
click at [216, 187] on div "0 ° Undo Copy Paste here Duplicate Duplicate to new slide Delete" at bounding box center [246, 143] width 433 height 244
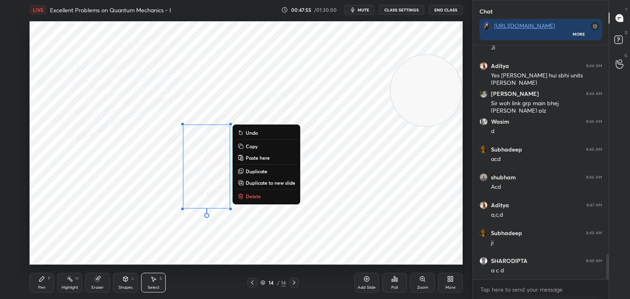
click at [44, 278] on icon at bounding box center [42, 279] width 7 height 7
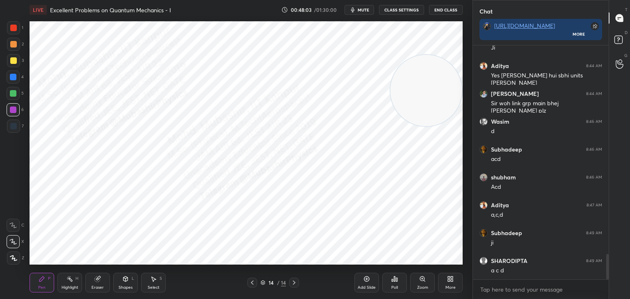
click at [11, 77] on div at bounding box center [13, 77] width 7 height 7
click at [249, 281] on icon at bounding box center [252, 283] width 7 height 7
drag, startPoint x: 292, startPoint y: 283, endPoint x: 287, endPoint y: 269, distance: 14.9
click at [292, 283] on icon at bounding box center [294, 283] width 7 height 7
click at [13, 43] on div at bounding box center [13, 44] width 7 height 7
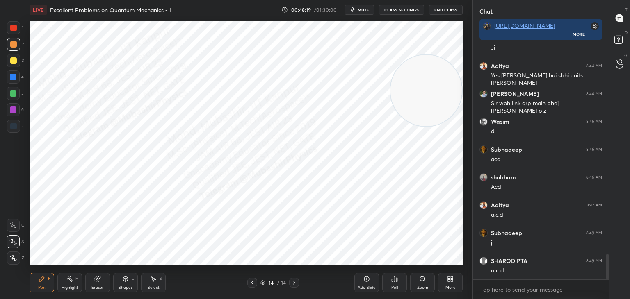
click at [15, 32] on div at bounding box center [13, 27] width 13 height 13
click at [253, 283] on icon at bounding box center [252, 283] width 7 height 7
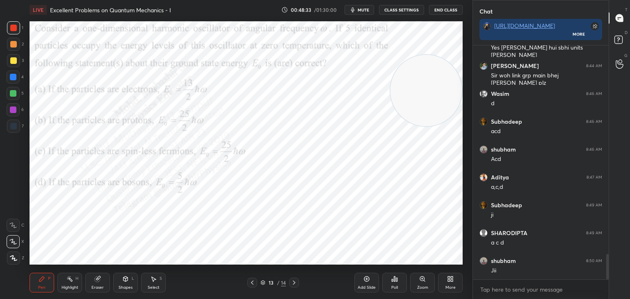
click at [14, 76] on div at bounding box center [13, 77] width 7 height 7
click at [295, 278] on div at bounding box center [294, 283] width 10 height 10
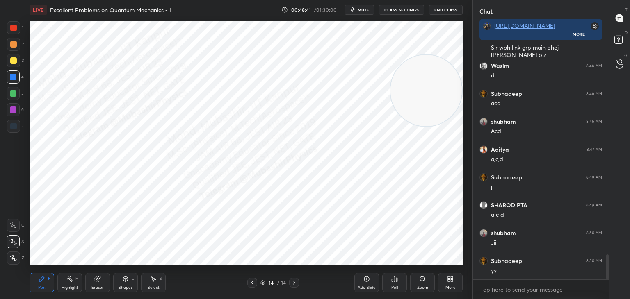
click at [74, 283] on div "Highlight H" at bounding box center [69, 283] width 25 height 20
click at [249, 281] on icon at bounding box center [252, 283] width 7 height 7
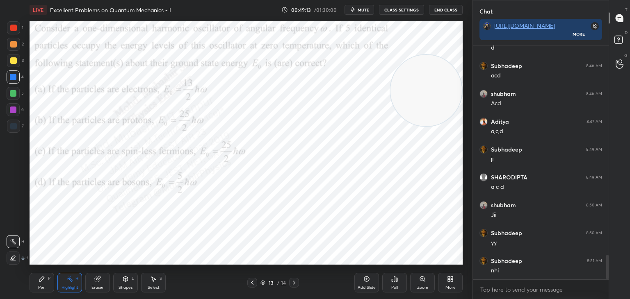
click at [294, 286] on div at bounding box center [294, 283] width 10 height 10
click at [452, 281] on icon at bounding box center [452, 281] width 2 height 2
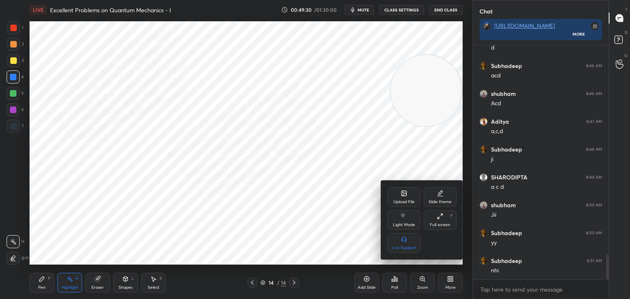
click at [407, 191] on div "Upload File" at bounding box center [403, 197] width 33 height 20
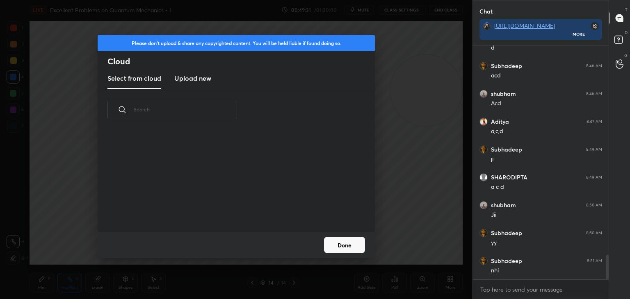
scroll to position [101, 263]
click at [205, 73] on new "Upload new" at bounding box center [192, 78] width 37 height 21
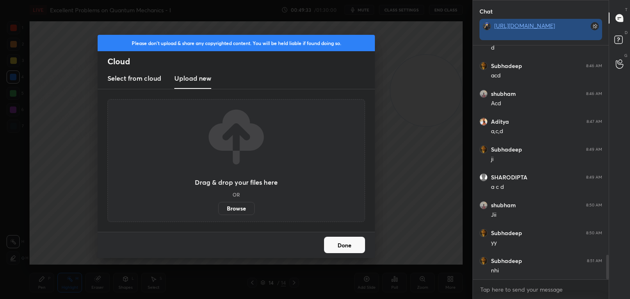
scroll to position [0, 0]
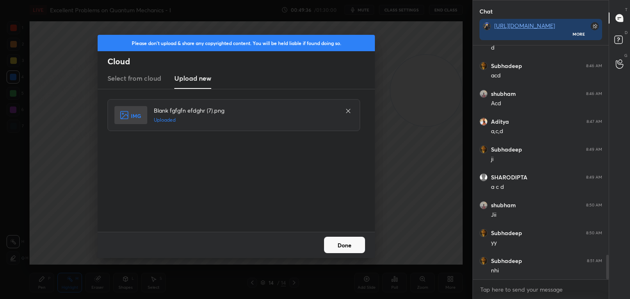
click at [338, 245] on button "Done" at bounding box center [344, 245] width 41 height 16
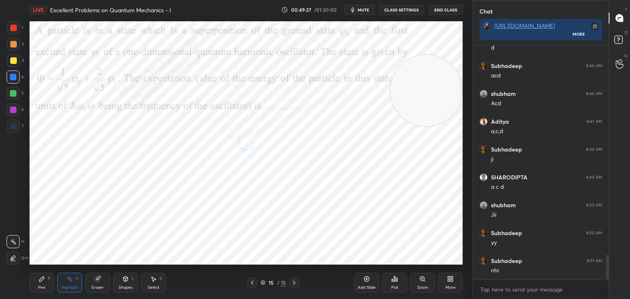
drag, startPoint x: 363, startPoint y: 9, endPoint x: 362, endPoint y: 16, distance: 7.4
click at [363, 10] on span "mute" at bounding box center [363, 10] width 11 height 6
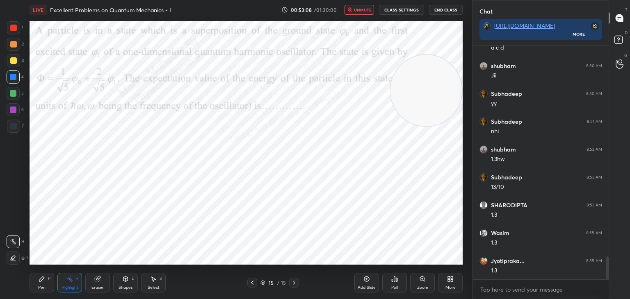
scroll to position [2159, 0]
drag, startPoint x: 362, startPoint y: 10, endPoint x: 356, endPoint y: 21, distance: 11.7
click at [363, 10] on span "unmute" at bounding box center [363, 10] width 18 height 6
click at [45, 283] on div "Pen P" at bounding box center [42, 283] width 25 height 20
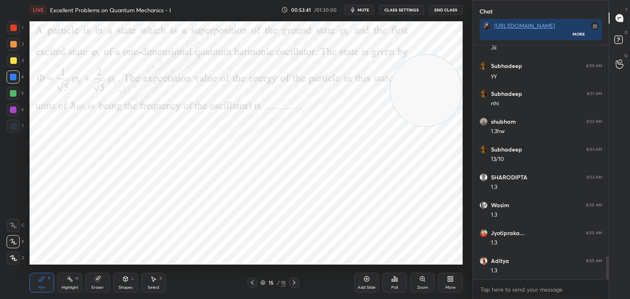
drag, startPoint x: 12, startPoint y: 26, endPoint x: 23, endPoint y: 34, distance: 13.2
click at [14, 27] on div at bounding box center [13, 28] width 7 height 7
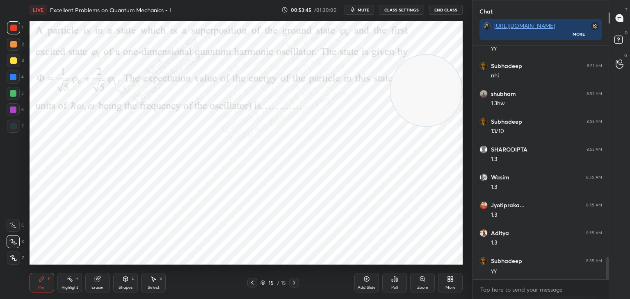
click at [67, 283] on div "Highlight H" at bounding box center [69, 283] width 25 height 20
click at [440, 275] on div "More" at bounding box center [450, 283] width 25 height 20
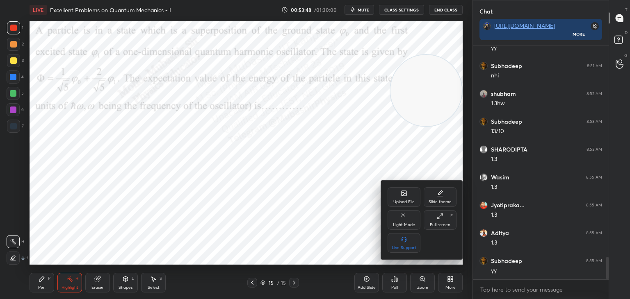
click at [399, 201] on div "Upload File" at bounding box center [403, 197] width 33 height 20
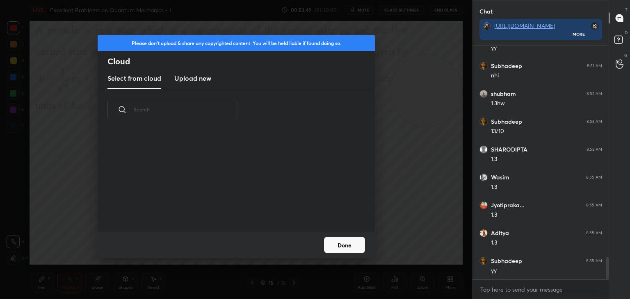
scroll to position [101, 263]
click at [196, 86] on new "Upload new" at bounding box center [192, 78] width 37 height 21
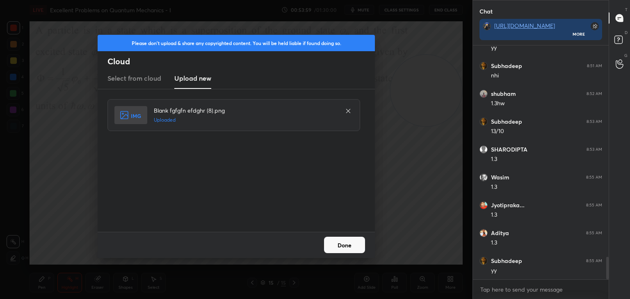
scroll to position [2215, 0]
click at [342, 247] on button "Done" at bounding box center [344, 245] width 41 height 16
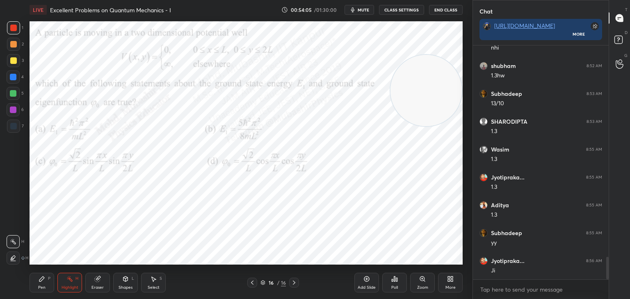
scroll to position [2243, 0]
drag, startPoint x: 431, startPoint y: 73, endPoint x: 413, endPoint y: 48, distance: 30.3
click at [438, 39] on video at bounding box center [425, 57] width 71 height 71
click at [356, 6] on div "LIVE Excellent Problems on Quantum Mechanics - I 00:54:06 / 01:30:00 mute CLASS…" at bounding box center [246, 10] width 433 height 20
click at [360, 11] on span "mute" at bounding box center [363, 10] width 11 height 6
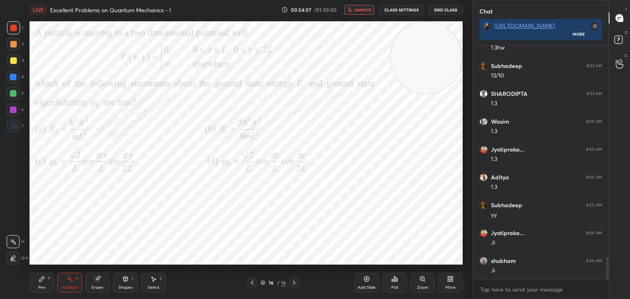
scroll to position [2272, 0]
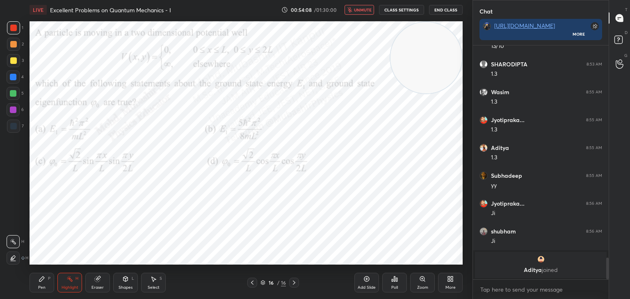
click at [359, 12] on span "unmute" at bounding box center [363, 10] width 18 height 6
click at [542, 265] on div "[PERSON_NAME] joined" at bounding box center [541, 265] width 132 height 26
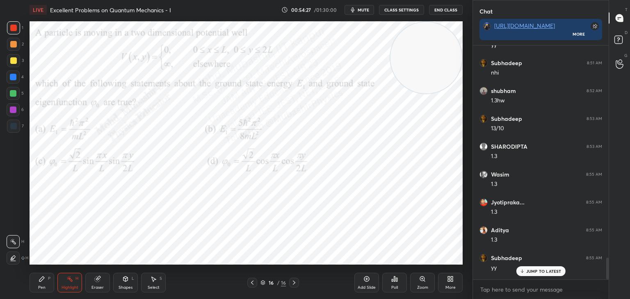
scroll to position [2780, 0]
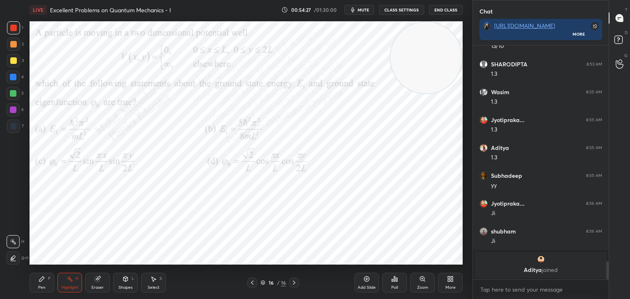
drag, startPoint x: 607, startPoint y: 268, endPoint x: 605, endPoint y: 294, distance: 26.4
click at [628, 0] on html "1 2 3 4 5 6 7 C X Z C X Z E E Erase all H H LIVE Excellent Problems on Quantum …" at bounding box center [315, 0] width 630 height 0
drag, startPoint x: 583, startPoint y: 291, endPoint x: 595, endPoint y: 286, distance: 13.2
click at [583, 292] on textarea at bounding box center [540, 289] width 123 height 13
click at [609, 271] on div "T Messages (T) D Doubts (D) G Raise Hand (G)" at bounding box center [618, 149] width 21 height 299
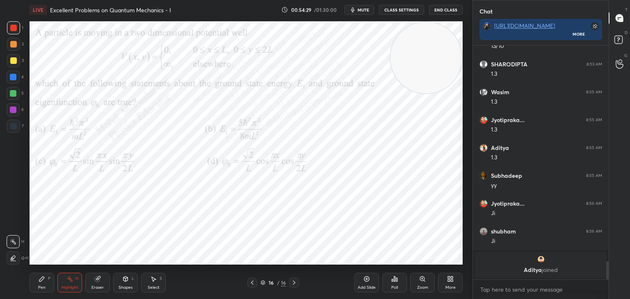
click at [608, 271] on div "T Messages (T) D Doubts (D) G Raise Hand (G)" at bounding box center [618, 149] width 21 height 299
click at [607, 283] on div "Chat [URL][DOMAIN_NAME] More [PERSON_NAME] 8:52 AM 1.3hw [PERSON_NAME] 8:53 AM …" at bounding box center [550, 149] width 157 height 299
click at [366, 9] on span "mute" at bounding box center [363, 10] width 11 height 6
click at [362, 9] on span "unmute" at bounding box center [363, 10] width 18 height 6
click at [362, 9] on span "mute" at bounding box center [363, 10] width 11 height 6
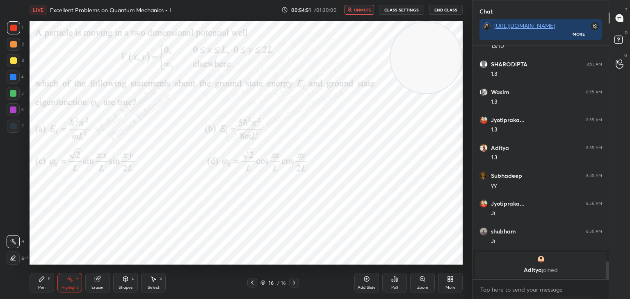
click at [44, 281] on icon at bounding box center [42, 279] width 7 height 7
click at [77, 279] on div "H" at bounding box center [76, 279] width 3 height 4
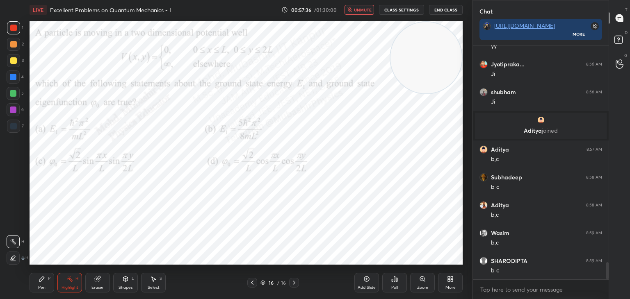
scroll to position [2947, 0]
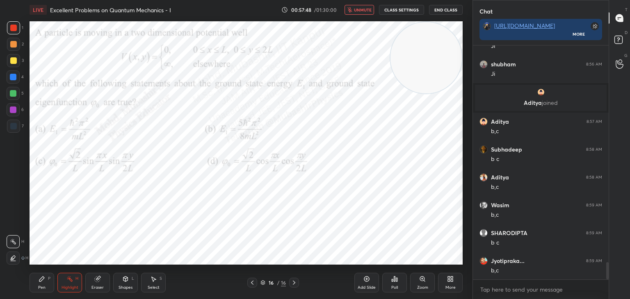
click at [356, 12] on button "unmute" at bounding box center [359, 10] width 30 height 10
click at [51, 278] on div "Pen P" at bounding box center [42, 283] width 25 height 20
click at [14, 80] on div at bounding box center [13, 77] width 13 height 13
click at [12, 99] on div at bounding box center [13, 93] width 13 height 13
click at [12, 80] on div at bounding box center [13, 77] width 13 height 13
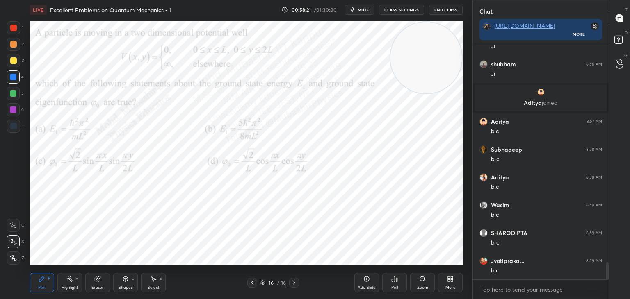
click at [14, 45] on div at bounding box center [13, 44] width 7 height 7
click at [14, 77] on div at bounding box center [13, 77] width 7 height 7
click at [13, 112] on div at bounding box center [13, 110] width 7 height 7
drag, startPoint x: 150, startPoint y: 285, endPoint x: 160, endPoint y: 279, distance: 11.6
click at [149, 285] on div "Select S" at bounding box center [153, 283] width 25 height 20
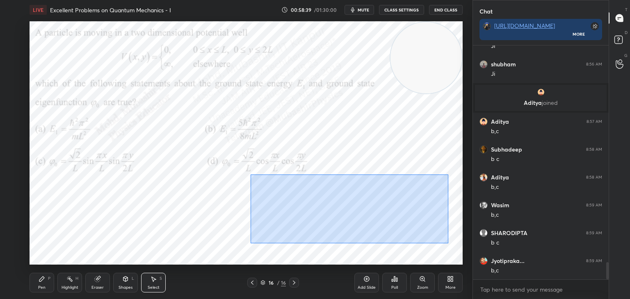
drag, startPoint x: 436, startPoint y: 243, endPoint x: 403, endPoint y: 216, distance: 42.8
click at [452, 240] on div "0 ° Undo Copy Paste here Duplicate Duplicate to new slide Delete" at bounding box center [246, 143] width 433 height 244
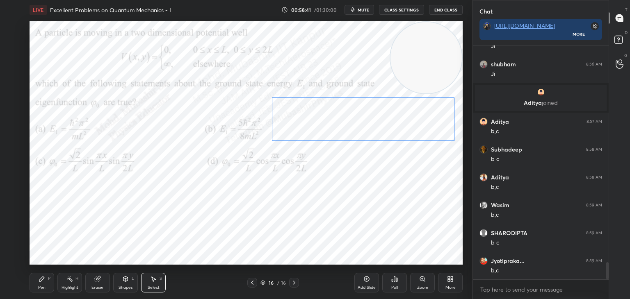
drag, startPoint x: 405, startPoint y: 130, endPoint x: 401, endPoint y: 129, distance: 4.4
click at [413, 118] on div "0 ° Undo Copy Paste here Duplicate Duplicate to new slide Delete" at bounding box center [246, 143] width 433 height 244
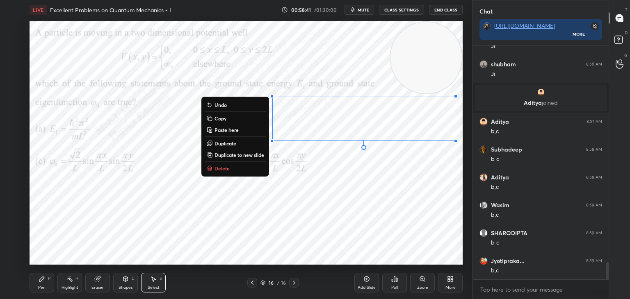
drag, startPoint x: 46, startPoint y: 282, endPoint x: 52, endPoint y: 281, distance: 7.0
click at [46, 283] on div "Pen P" at bounding box center [42, 283] width 25 height 20
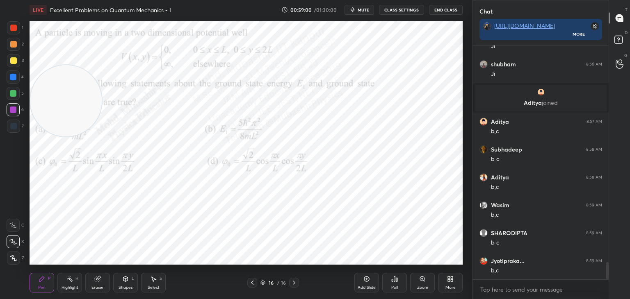
drag, startPoint x: 358, startPoint y: 63, endPoint x: 10, endPoint y: 102, distance: 350.3
click at [0, 121] on div "1 2 3 4 5 6 7 C X Z C X Z E E Erase all H H LIVE Excellent Problems on Quantum …" at bounding box center [233, 149] width 466 height 299
click at [12, 127] on div at bounding box center [13, 126] width 7 height 7
drag, startPoint x: 69, startPoint y: 283, endPoint x: 69, endPoint y: 274, distance: 8.6
click at [69, 284] on div "Highlight H" at bounding box center [69, 283] width 25 height 20
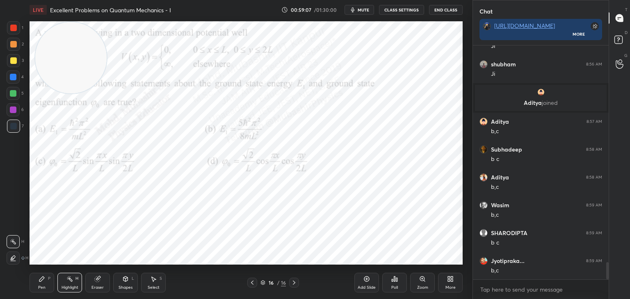
drag, startPoint x: 63, startPoint y: 132, endPoint x: 86, endPoint y: 75, distance: 61.3
click at [68, 71] on video at bounding box center [70, 57] width 71 height 71
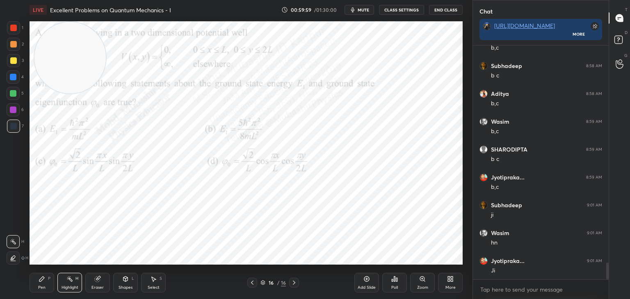
scroll to position [3059, 0]
click at [447, 285] on div "More" at bounding box center [450, 283] width 25 height 20
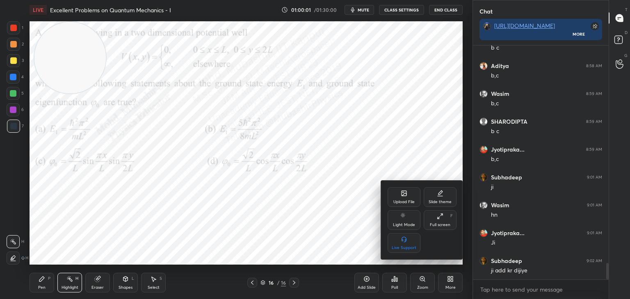
scroll to position [3087, 0]
click at [402, 196] on icon at bounding box center [404, 193] width 7 height 7
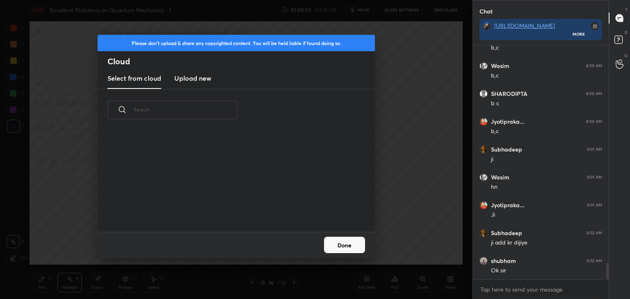
scroll to position [101, 263]
click at [195, 73] on h3 "Upload new" at bounding box center [192, 78] width 37 height 10
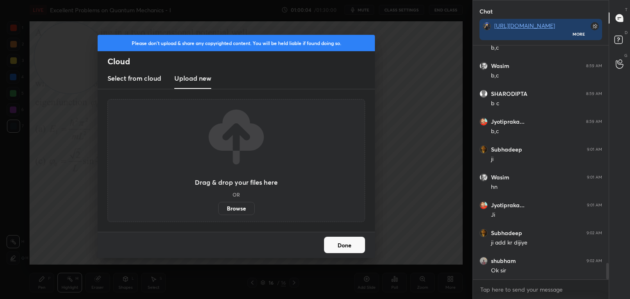
click at [243, 201] on div "Drag & drop your files here OR Browse" at bounding box center [236, 160] width 83 height 109
click at [238, 208] on label "Browse" at bounding box center [236, 208] width 36 height 13
click at [218, 208] on input "Browse" at bounding box center [218, 208] width 0 height 13
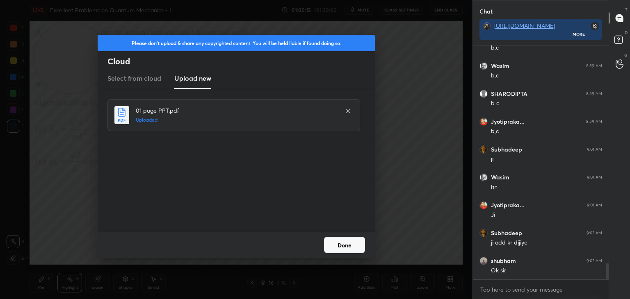
click at [351, 243] on button "Done" at bounding box center [344, 245] width 41 height 16
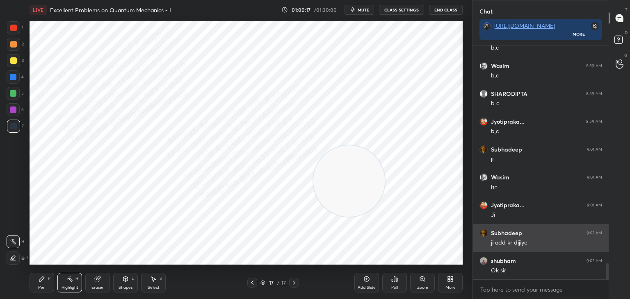
drag, startPoint x: 131, startPoint y: 69, endPoint x: 482, endPoint y: 239, distance: 389.9
click at [487, 240] on div "1 2 3 4 5 6 7 C X Z C X Z E E Erase all H H LIVE Excellent Problems on Quantum …" at bounding box center [315, 149] width 630 height 299
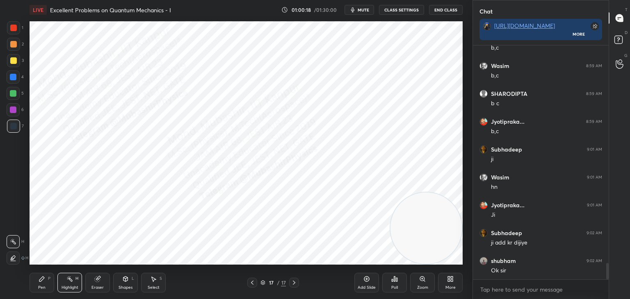
click at [37, 286] on div "Pen P" at bounding box center [42, 283] width 25 height 20
click at [16, 25] on div at bounding box center [13, 28] width 7 height 7
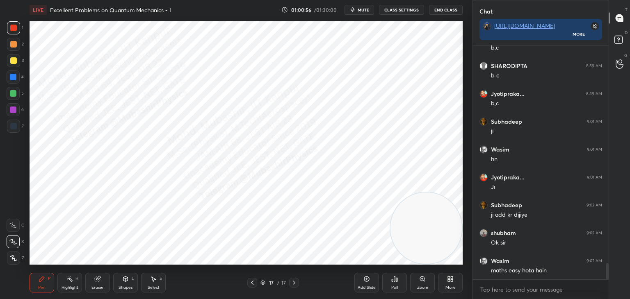
click at [11, 80] on div at bounding box center [13, 77] width 13 height 13
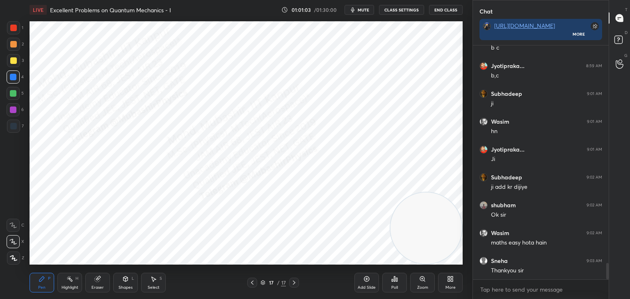
scroll to position [3170, 0]
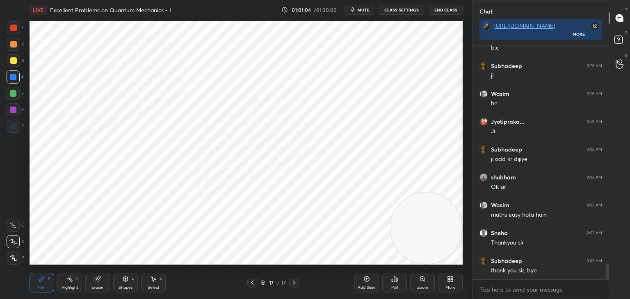
click at [59, 283] on div "Highlight H" at bounding box center [69, 283] width 25 height 20
click at [450, 8] on button "End Class" at bounding box center [446, 10] width 34 height 10
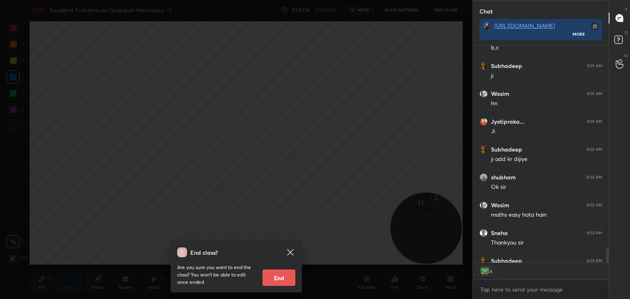
click at [284, 276] on button "End" at bounding box center [278, 278] width 33 height 16
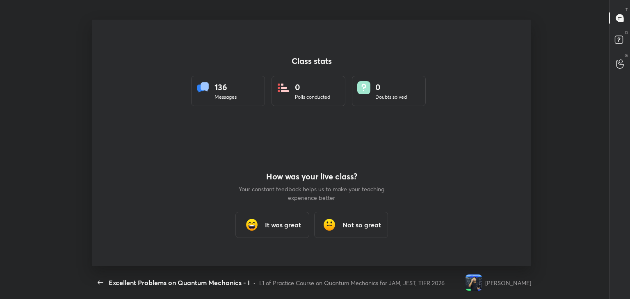
scroll to position [0, 0]
type textarea "x"
